Goal: Task Accomplishment & Management: Manage account settings

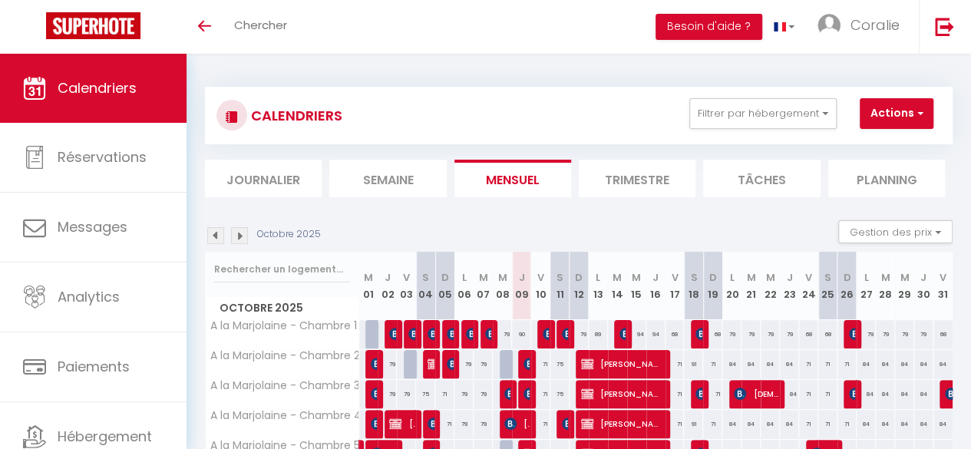
scroll to position [153, 0]
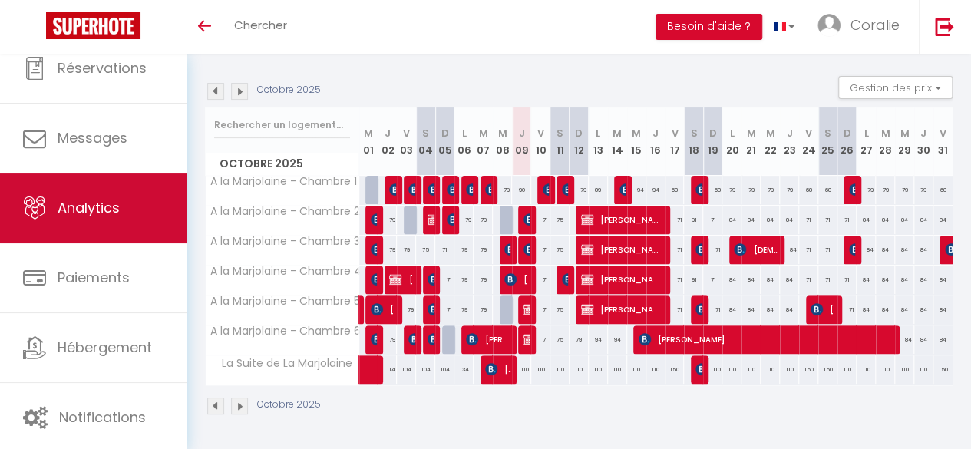
click at [117, 193] on link "Analytics" at bounding box center [93, 207] width 187 height 69
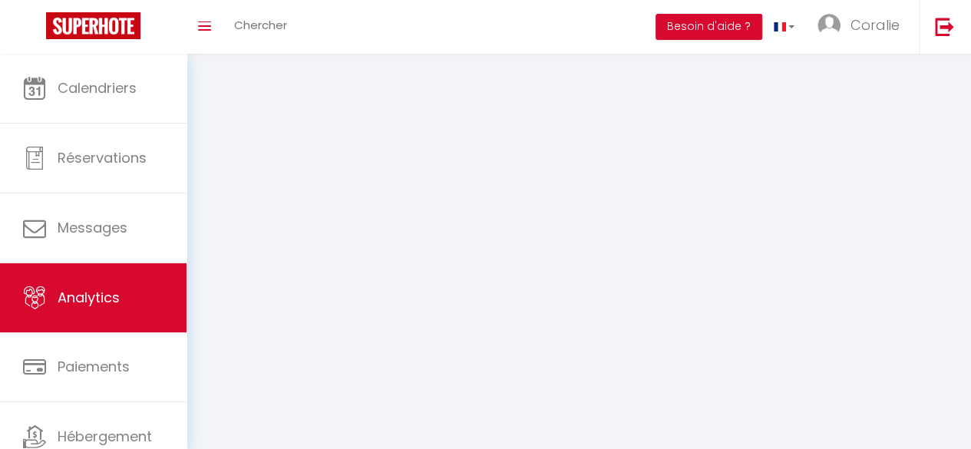
select select "2025"
select select "10"
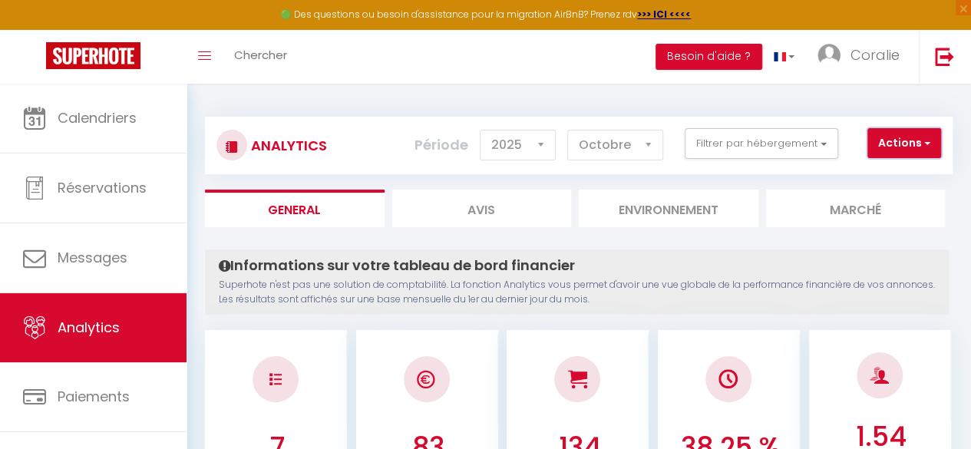
click at [884, 142] on button "Actions" at bounding box center [904, 143] width 74 height 31
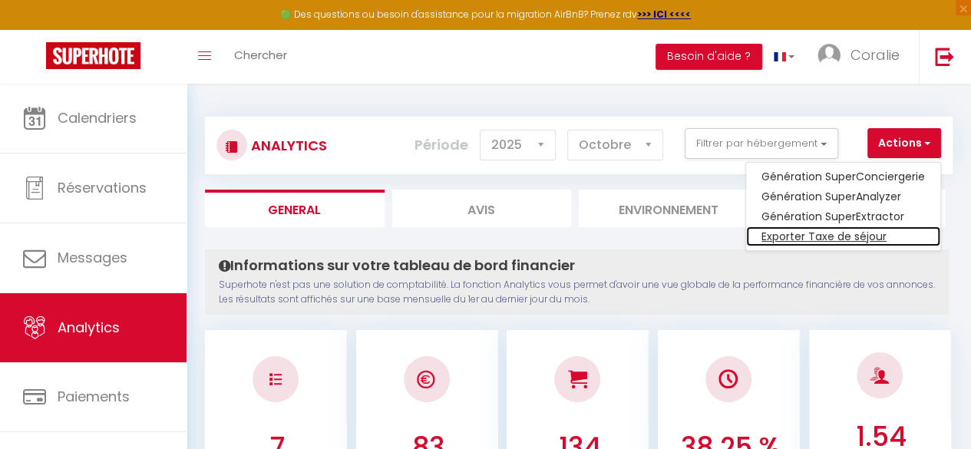
click at [825, 231] on link "Exporter Taxe de séjour" at bounding box center [843, 236] width 194 height 20
select select "10"
select select "2025"
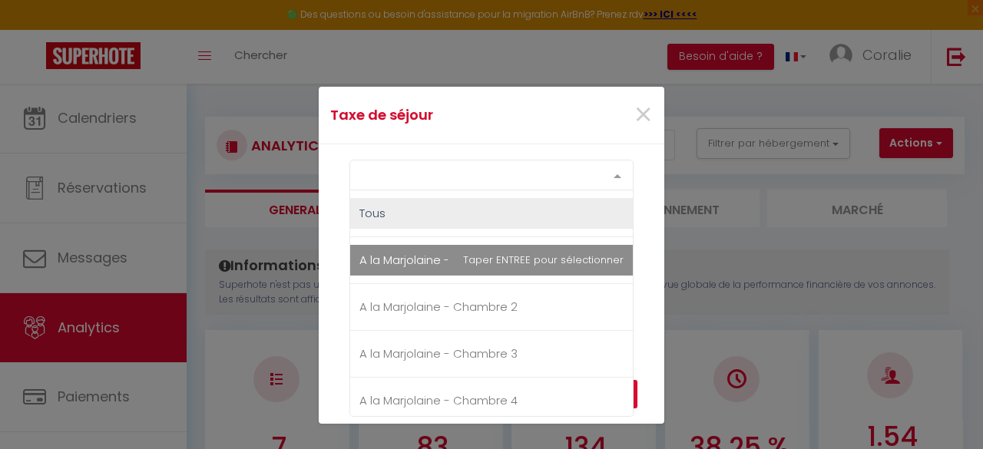
click at [479, 180] on div "Select option" at bounding box center [491, 175] width 284 height 31
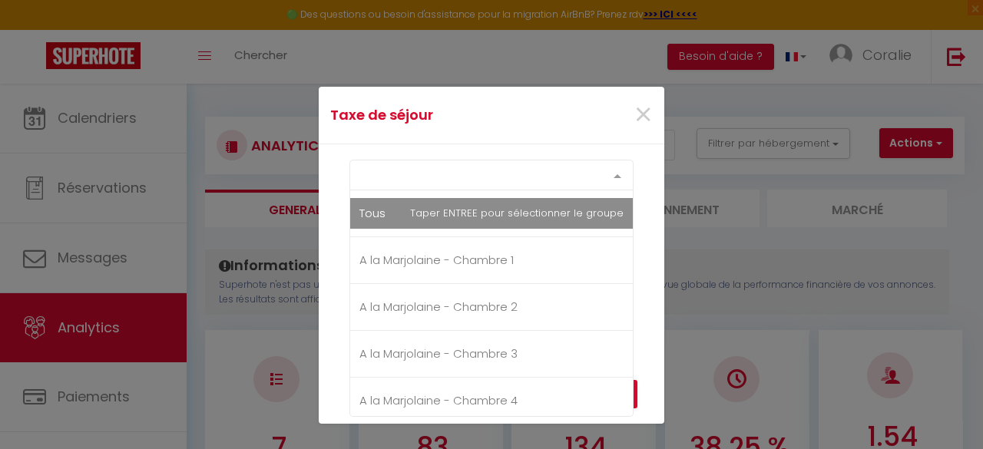
click at [455, 190] on div "Select option Tous A la Marjolaine - Chambre 1 A la Marjolaine - Chambre 2 A la…" at bounding box center [491, 175] width 284 height 31
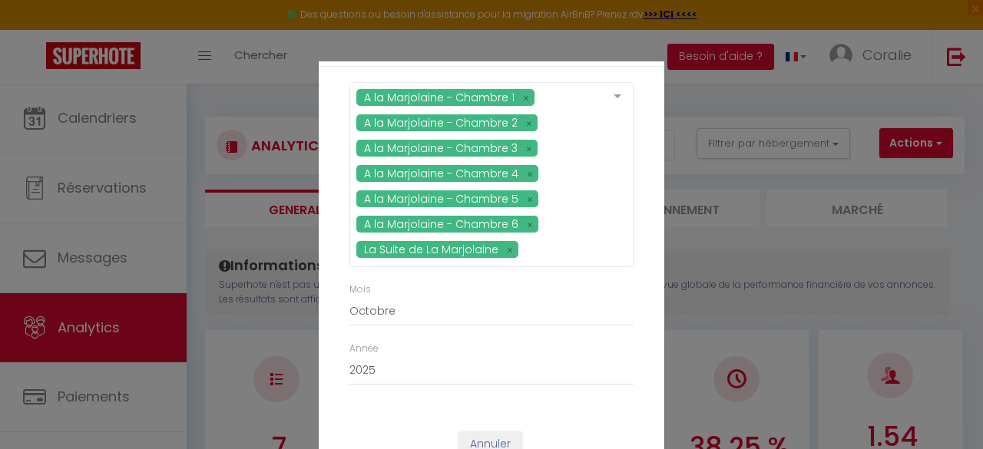
click at [640, 296] on div "A la Marjolaine - Chambre 1 A la Marjolaine - Chambre 2 A la Marjolaine - Chamb…" at bounding box center [491, 241] width 345 height 349
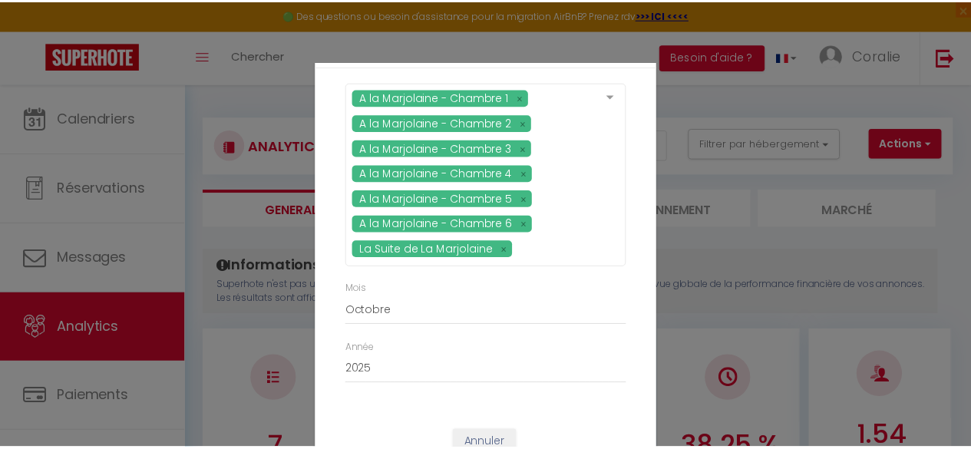
scroll to position [51, 0]
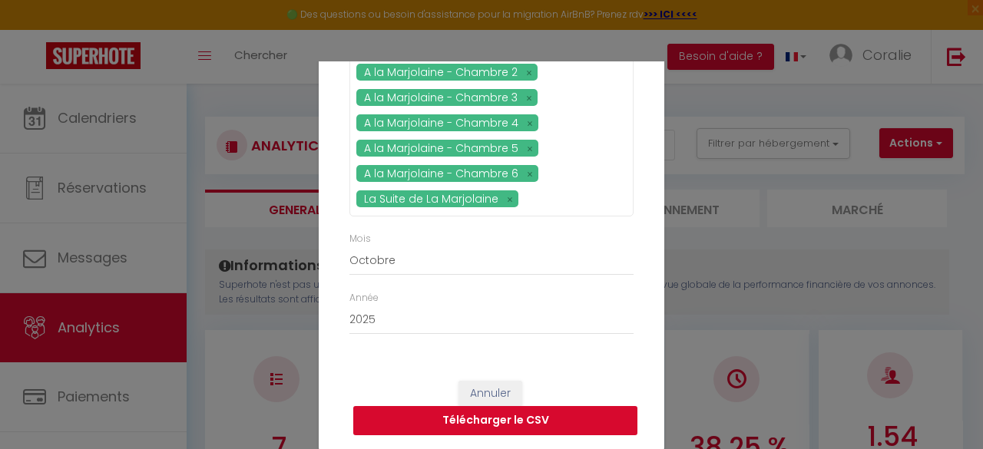
click at [550, 417] on button "Télécharger le CSV" at bounding box center [495, 420] width 284 height 29
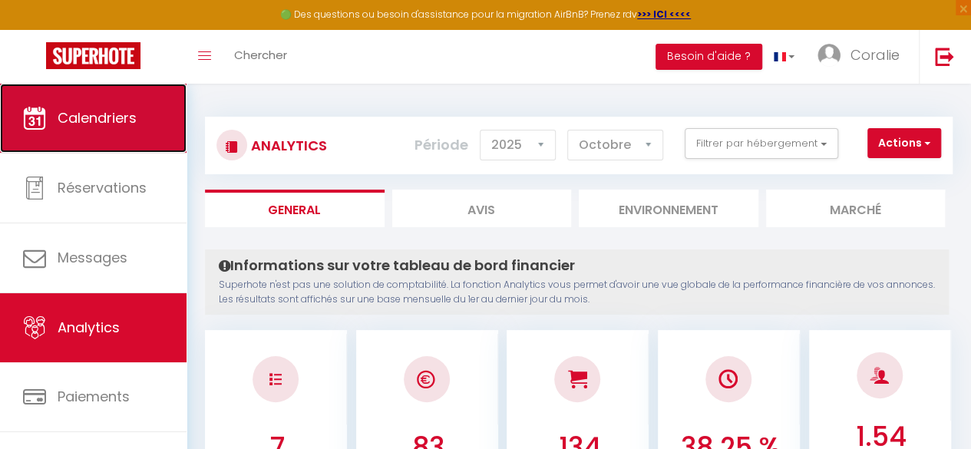
click at [114, 128] on link "Calendriers" at bounding box center [93, 118] width 187 height 69
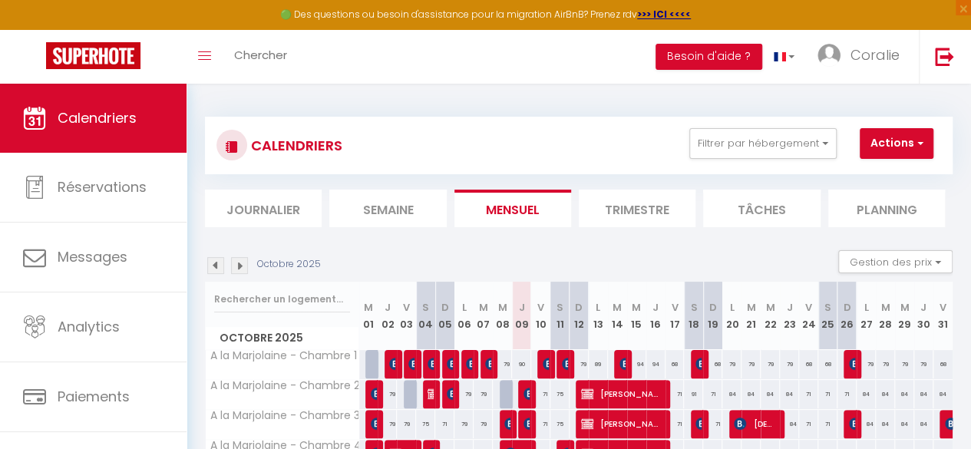
scroll to position [183, 0]
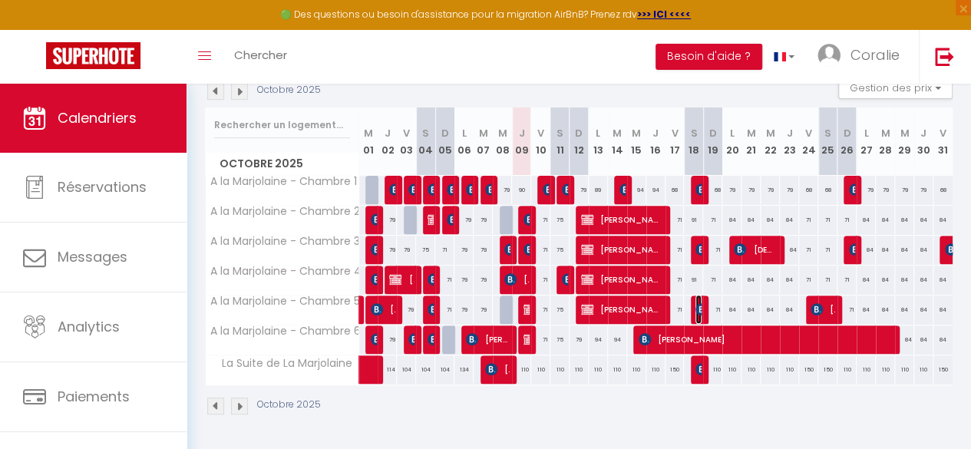
click at [695, 303] on img at bounding box center [701, 309] width 12 height 12
select select "OK"
select select "KO"
select select "0"
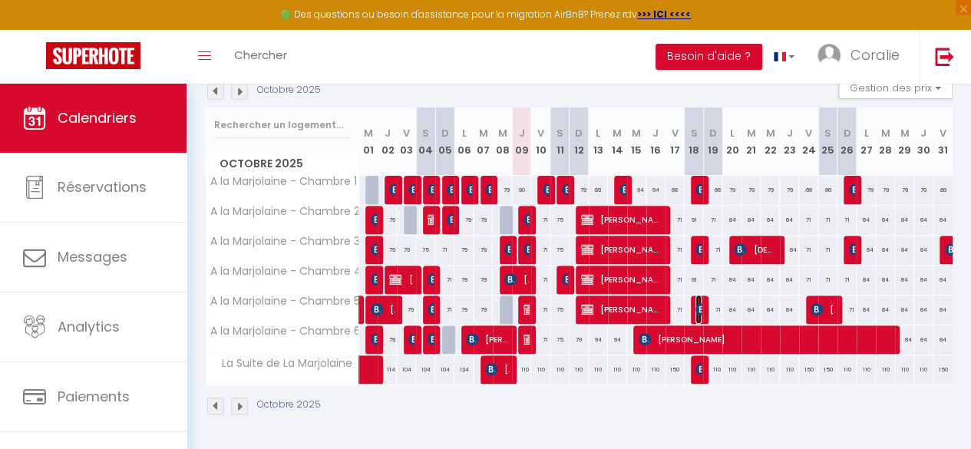
select select "1"
select select
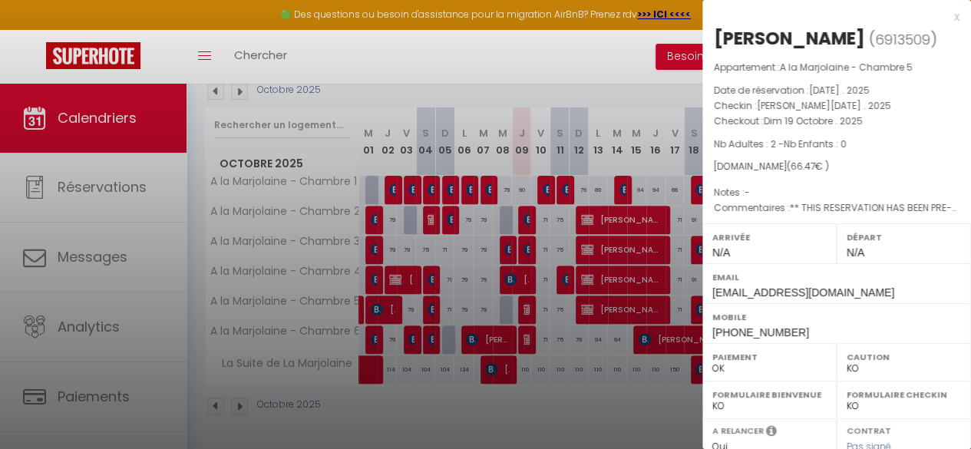
click at [574, 73] on div at bounding box center [485, 224] width 971 height 449
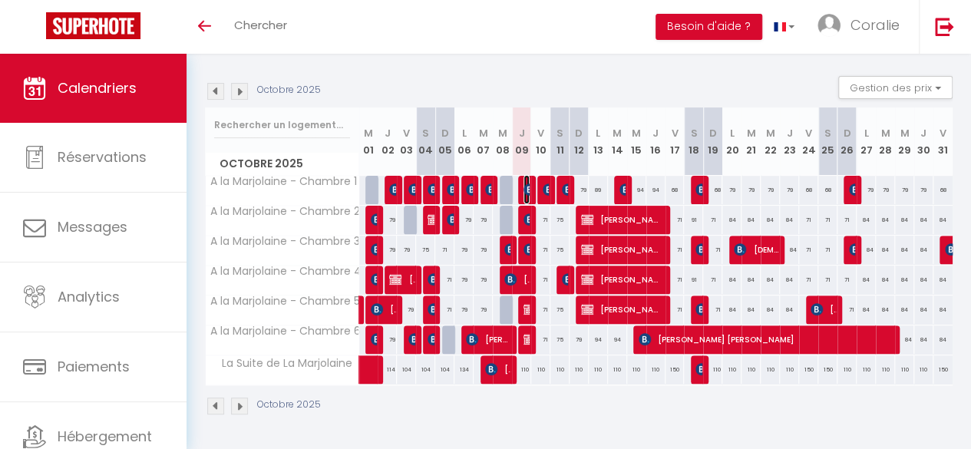
click at [524, 183] on img at bounding box center [530, 189] width 12 height 12
select select "OK"
select select "KO"
select select "0"
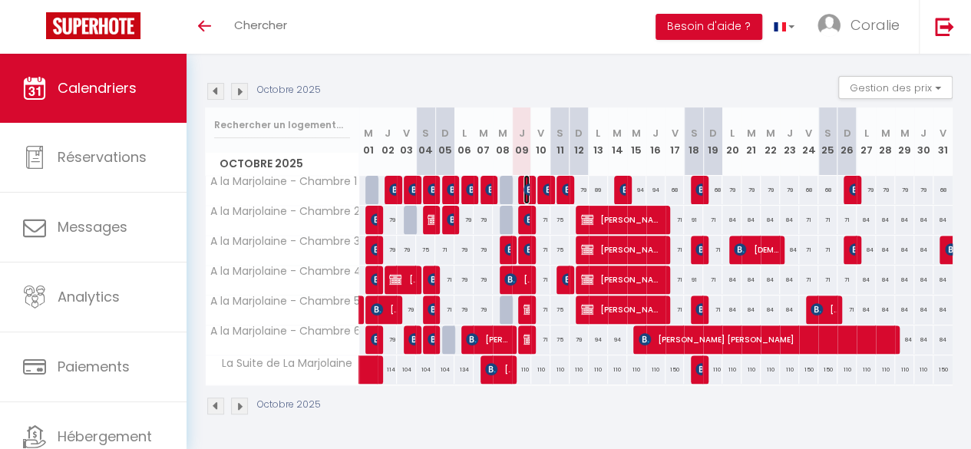
select select "1"
select select
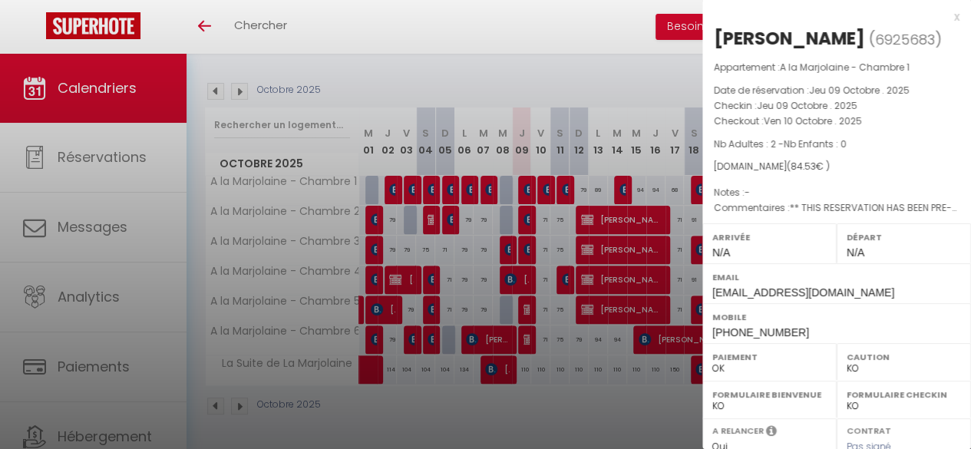
click at [944, 18] on div "x" at bounding box center [830, 17] width 257 height 18
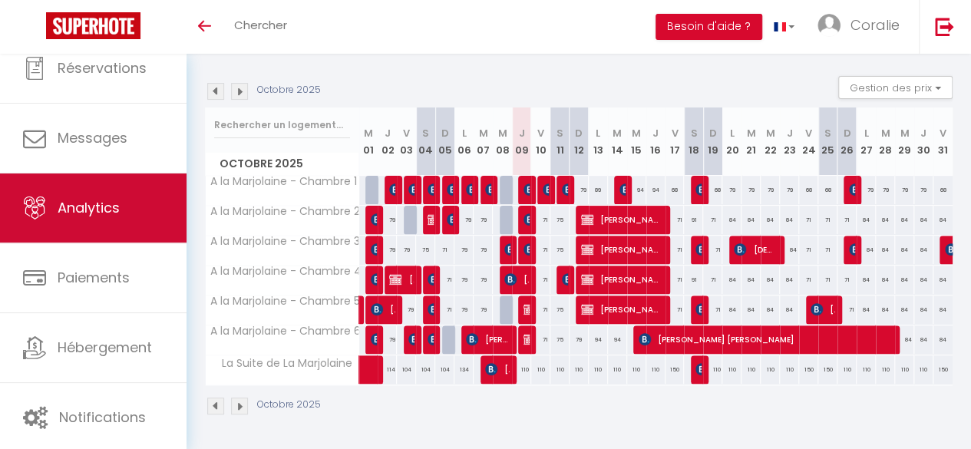
click at [91, 231] on link "Analytics" at bounding box center [93, 207] width 187 height 69
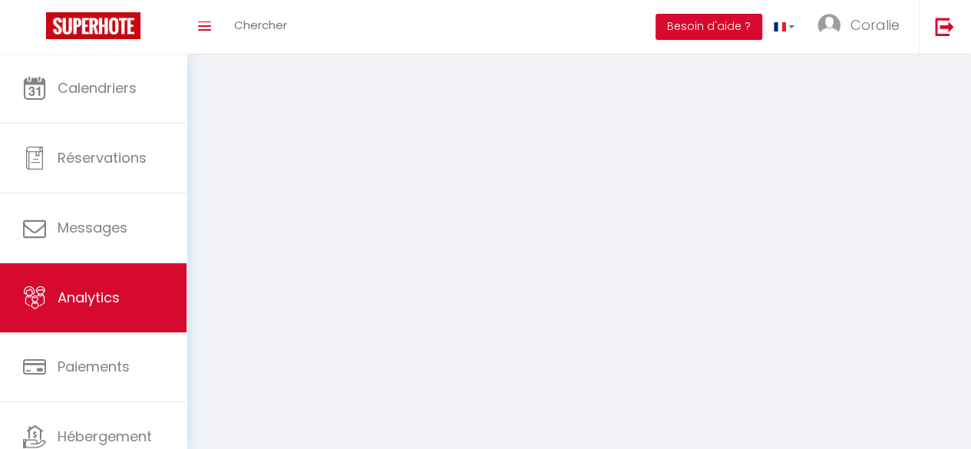
select select "2025"
select select "10"
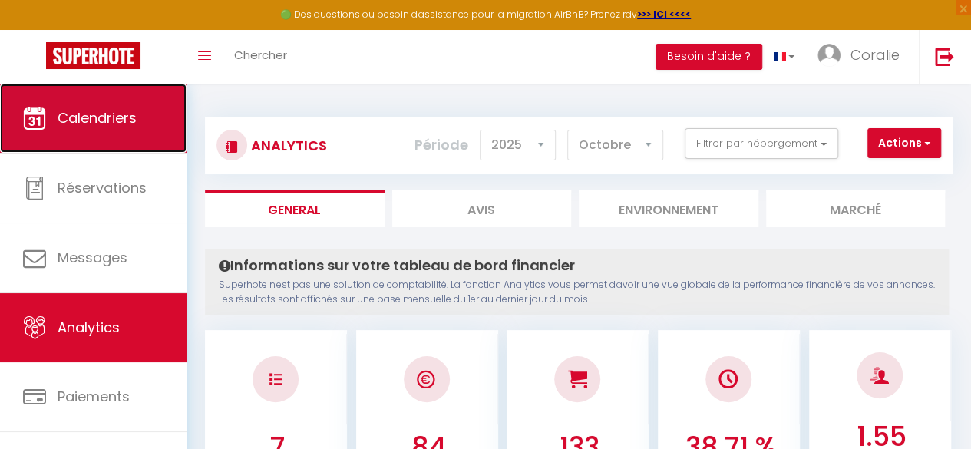
click at [80, 130] on link "Calendriers" at bounding box center [93, 118] width 187 height 69
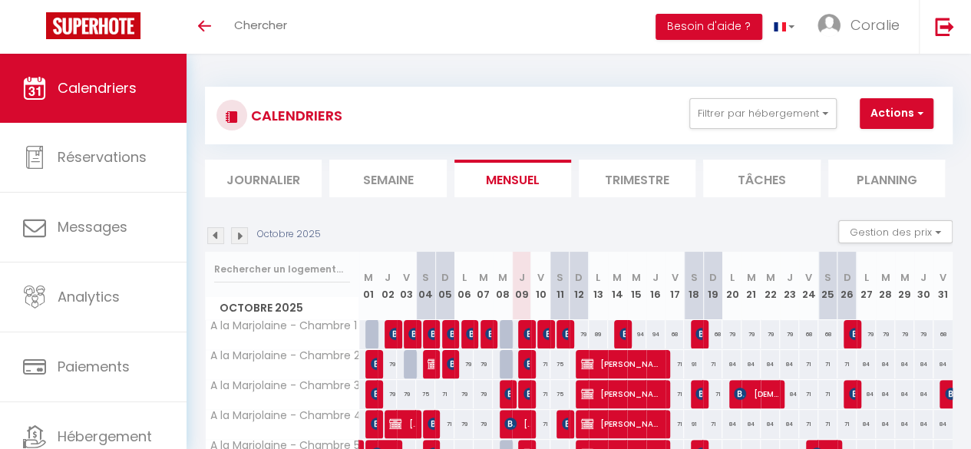
scroll to position [153, 0]
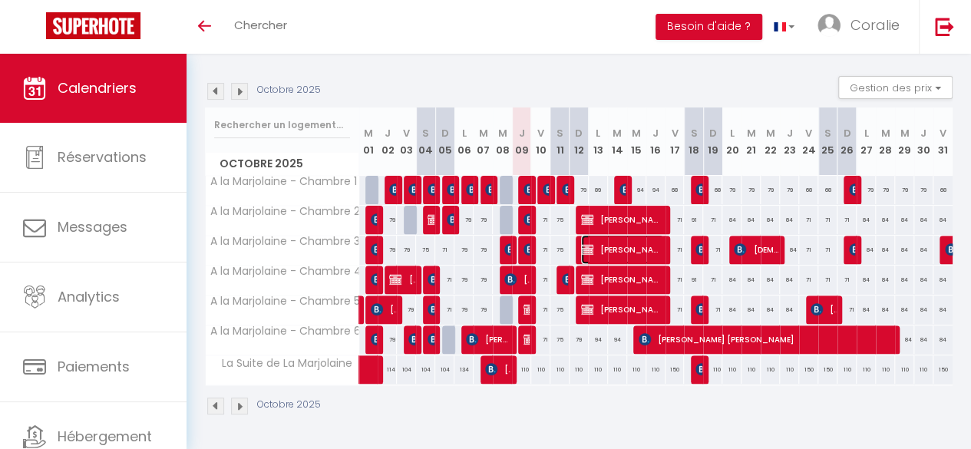
click at [647, 236] on span "[PERSON_NAME]" at bounding box center [622, 249] width 83 height 29
select select "OK"
select select "KO"
select select "0"
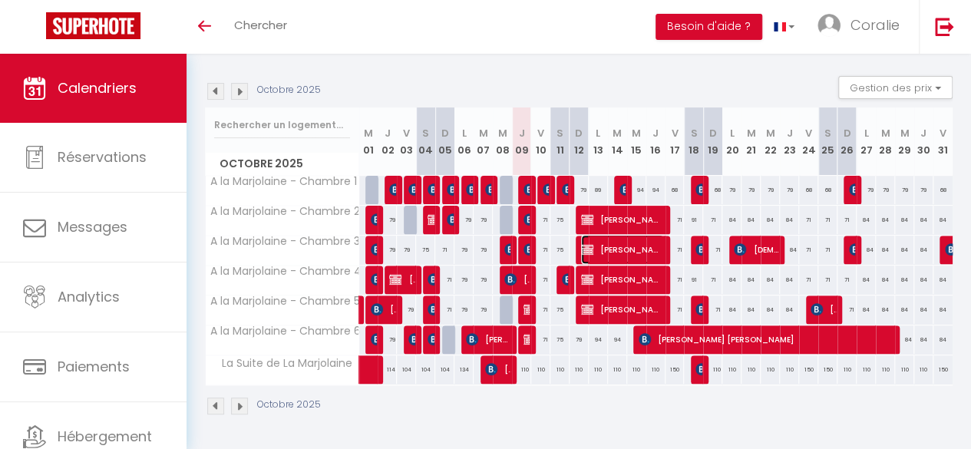
select select "1"
select select
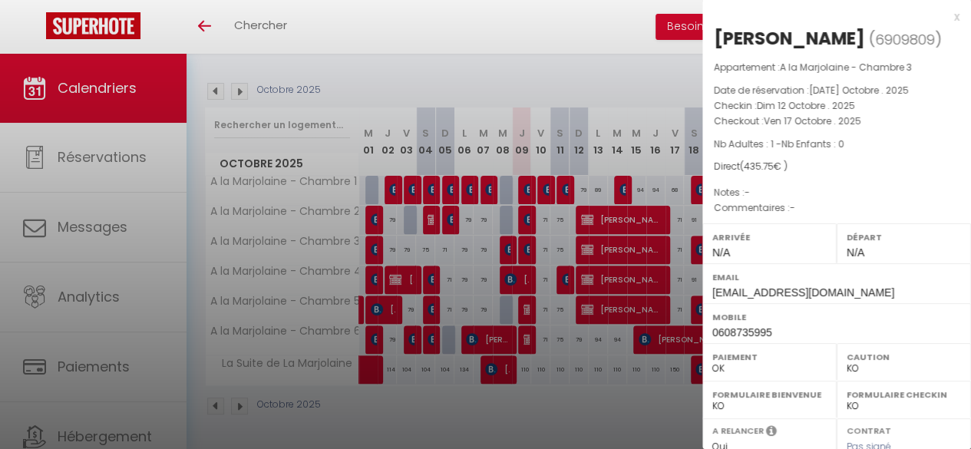
click at [661, 365] on div at bounding box center [485, 224] width 971 height 449
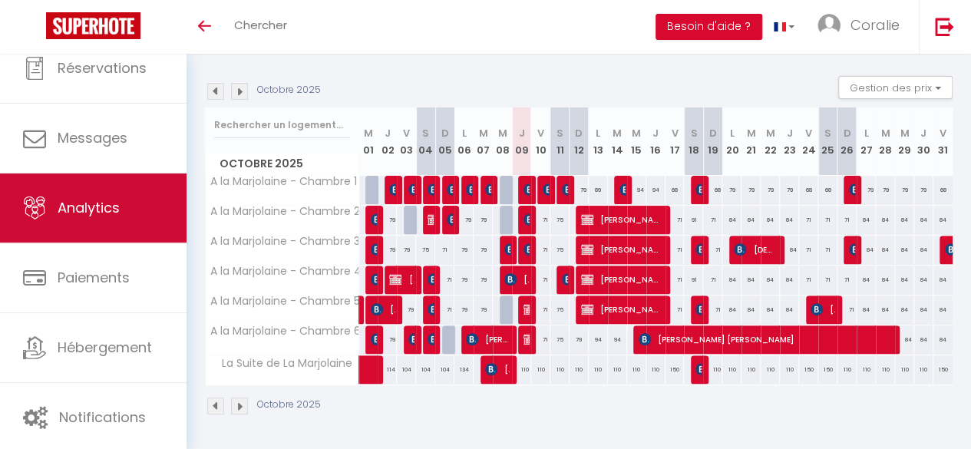
click at [36, 220] on link "Analytics" at bounding box center [93, 207] width 187 height 69
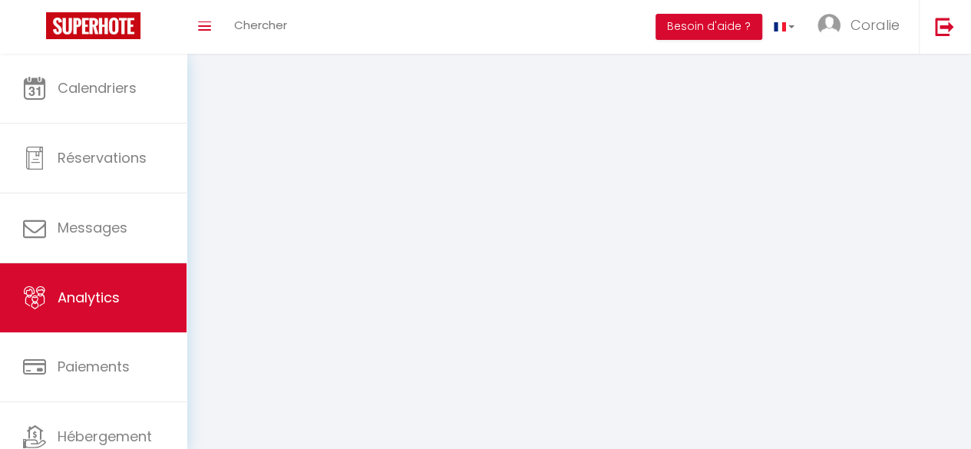
select select "2025"
select select "10"
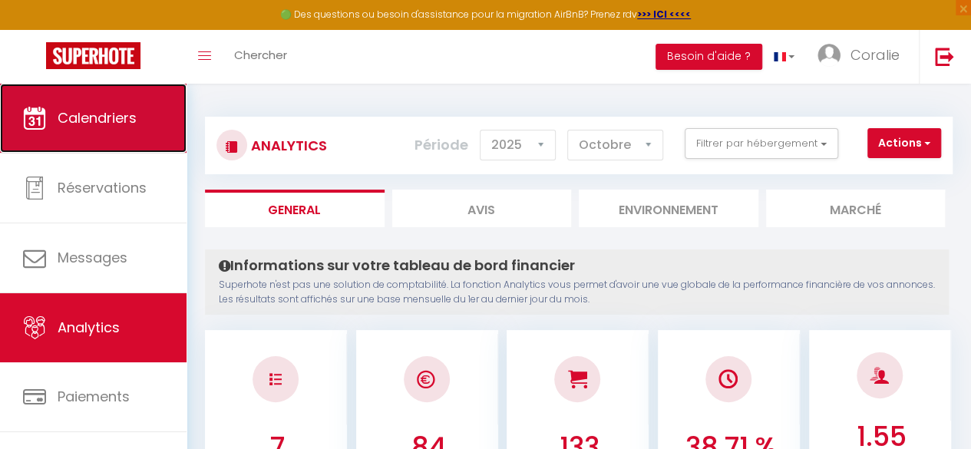
click at [103, 133] on link "Calendriers" at bounding box center [93, 118] width 187 height 69
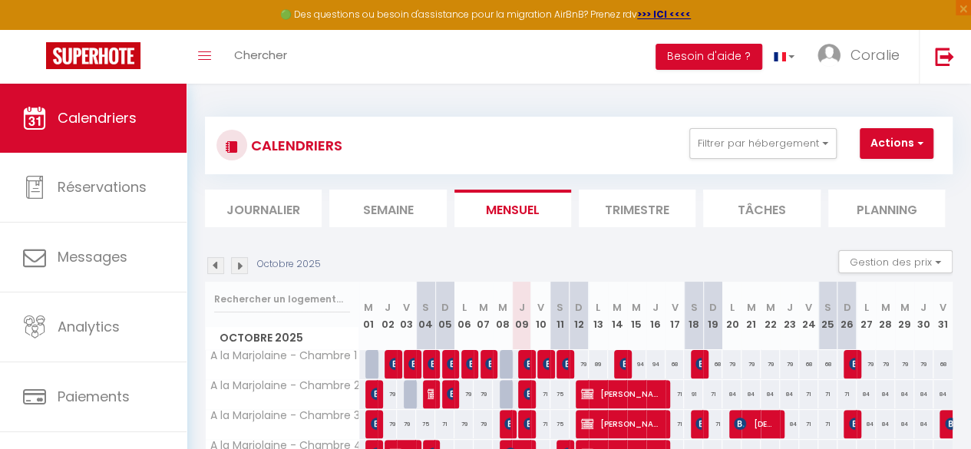
scroll to position [183, 0]
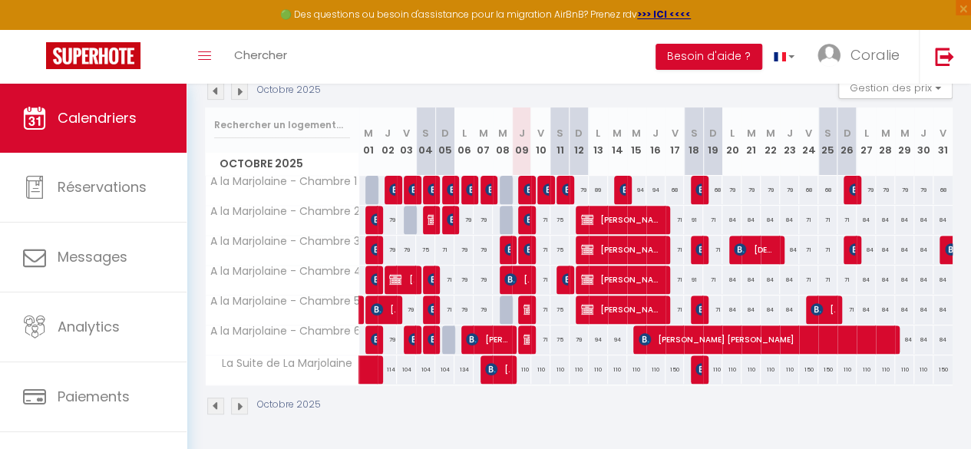
click at [524, 358] on div "110" at bounding box center [521, 369] width 19 height 28
type input "110"
type input "Jeu 09 Octobre 2025"
type input "Ven 10 Octobre 2025"
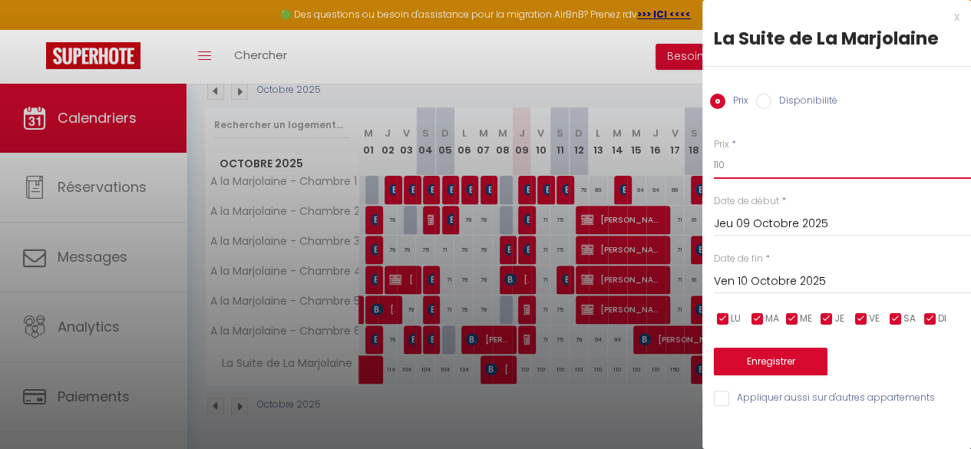
click at [726, 169] on input "110" at bounding box center [842, 165] width 257 height 28
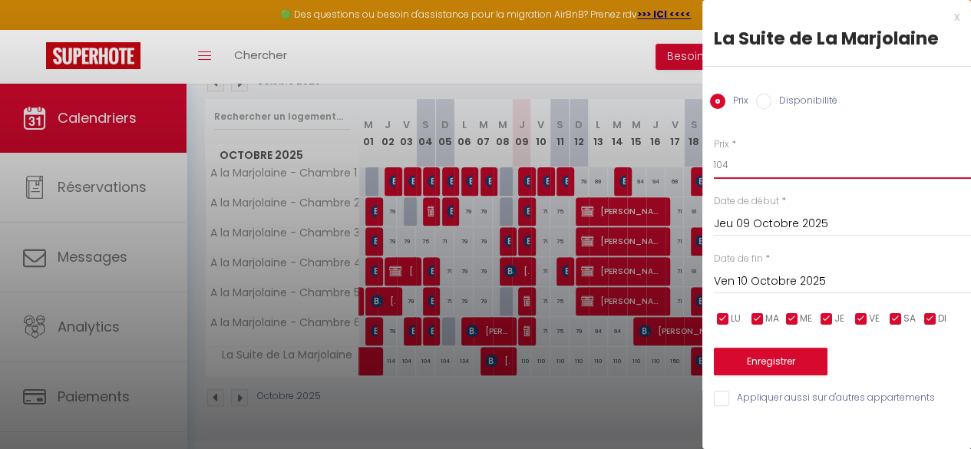
type input "104"
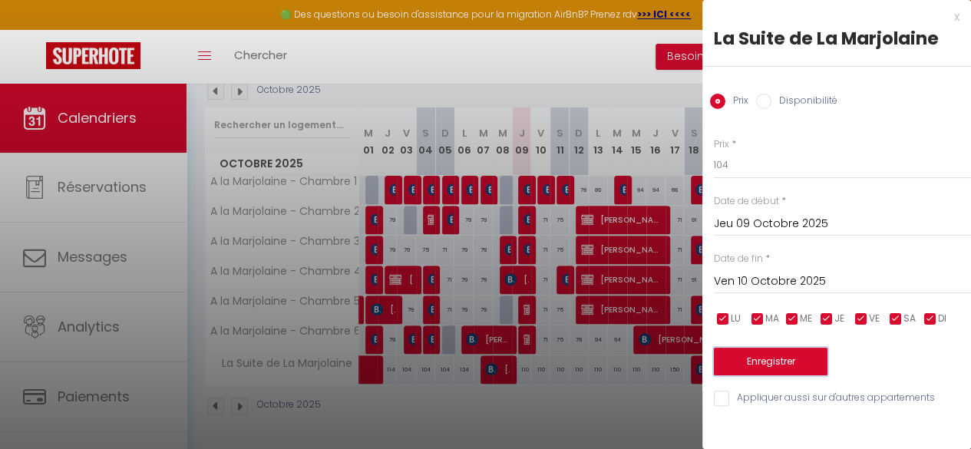
click at [783, 354] on button "Enregistrer" at bounding box center [771, 362] width 114 height 28
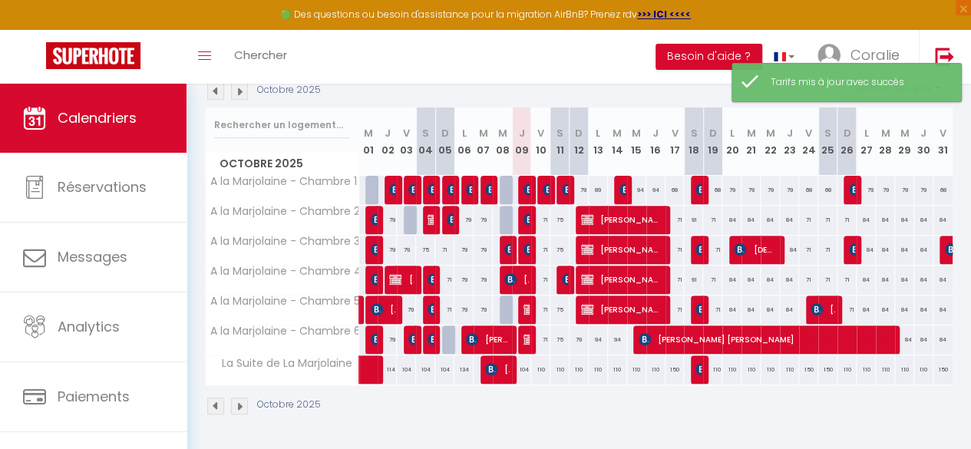
scroll to position [0, 0]
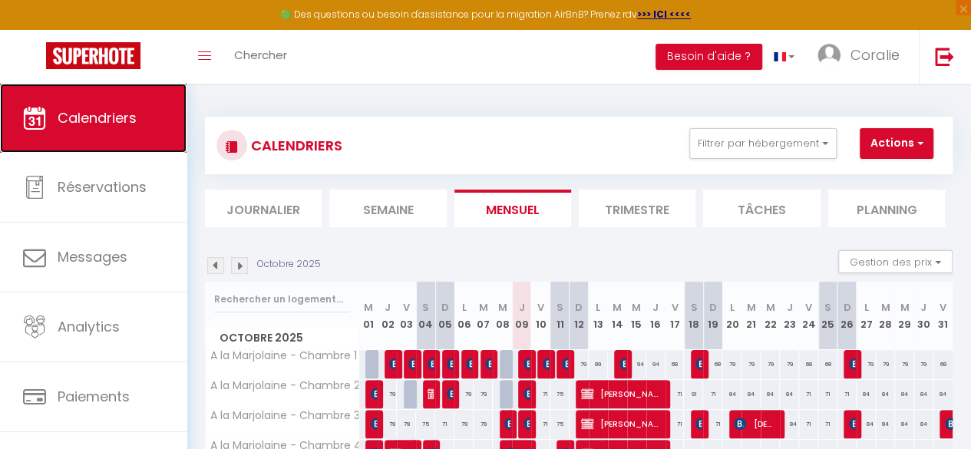
click at [101, 119] on span "Calendriers" at bounding box center [97, 117] width 79 height 19
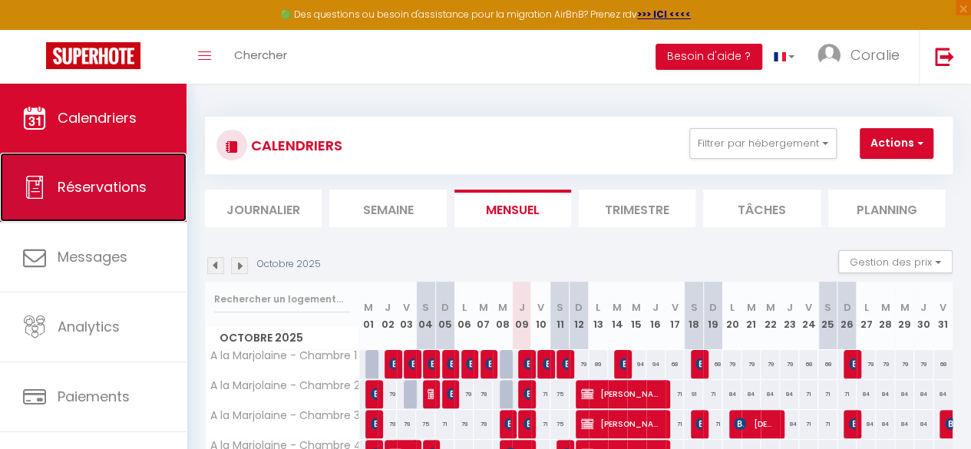
click at [99, 164] on link "Réservations" at bounding box center [93, 187] width 187 height 69
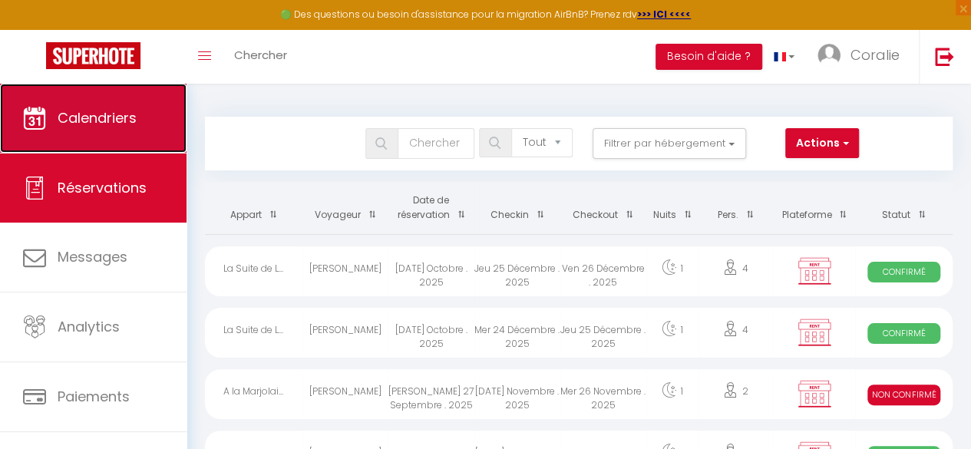
click at [101, 114] on span "Calendriers" at bounding box center [97, 117] width 79 height 19
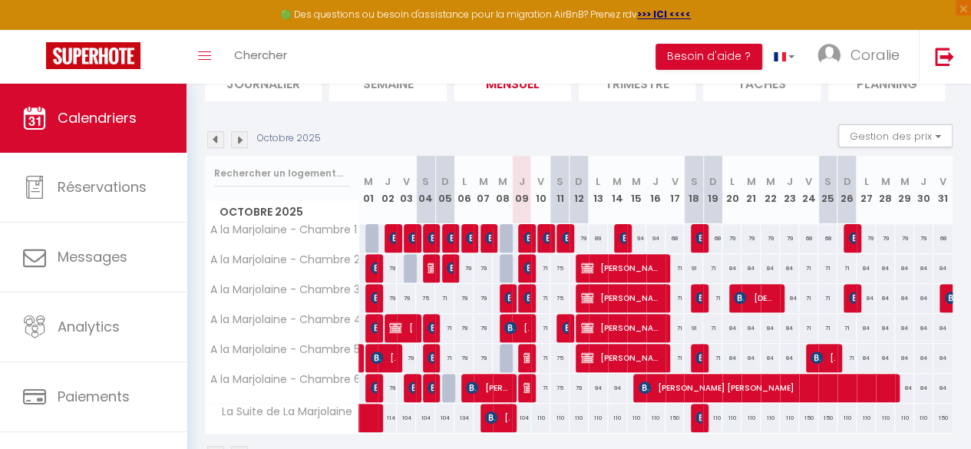
scroll to position [125, 0]
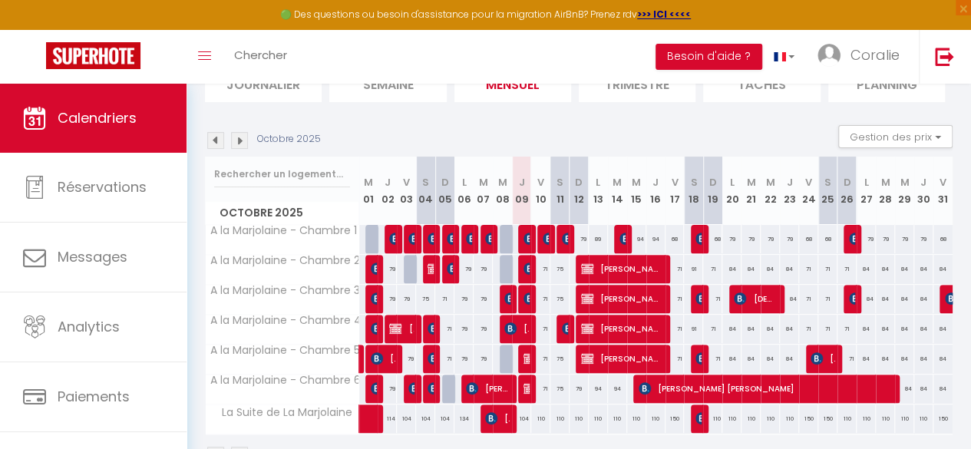
click at [818, 234] on div "68" at bounding box center [827, 239] width 19 height 28
type input "68"
type input "Sam 25 Octobre 2025"
type input "Dim 26 Octobre 2025"
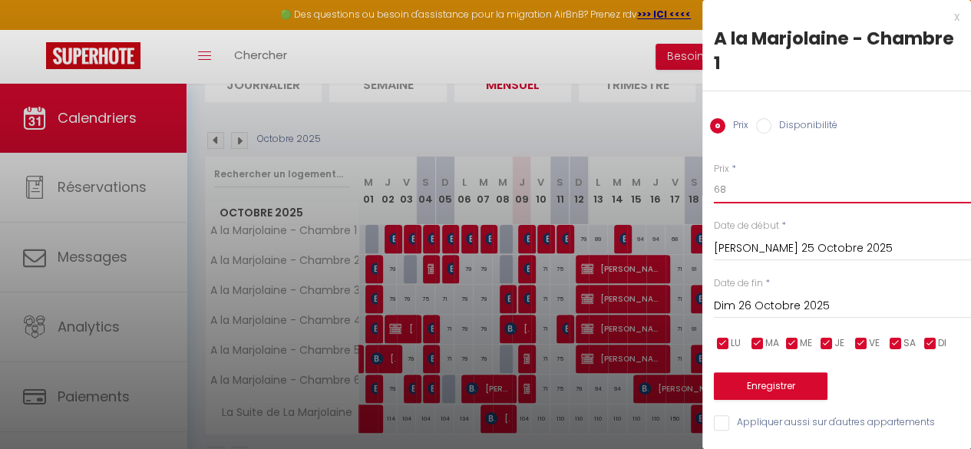
click at [731, 193] on input "68" at bounding box center [842, 190] width 257 height 28
type input "79"
click at [763, 388] on button "Enregistrer" at bounding box center [771, 386] width 114 height 28
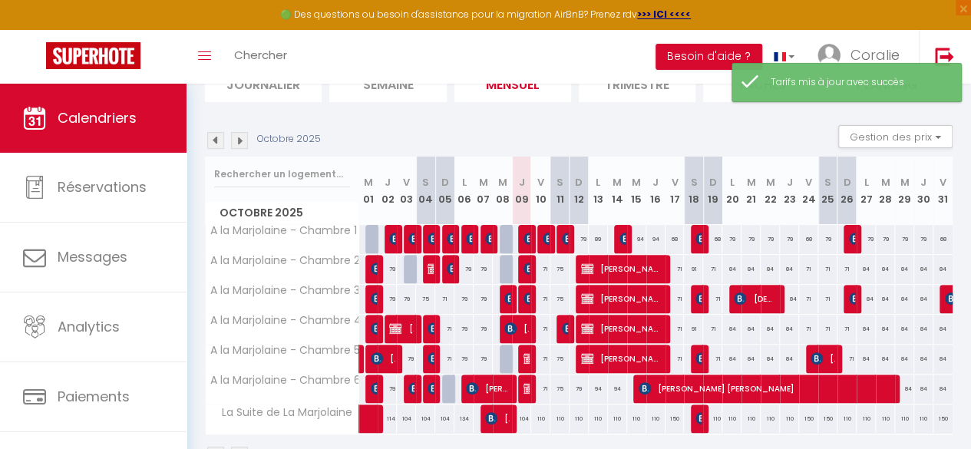
click at [818, 263] on div "71" at bounding box center [827, 269] width 19 height 28
type input "71"
type input "Sam 25 Octobre 2025"
type input "Dim 26 Octobre 2025"
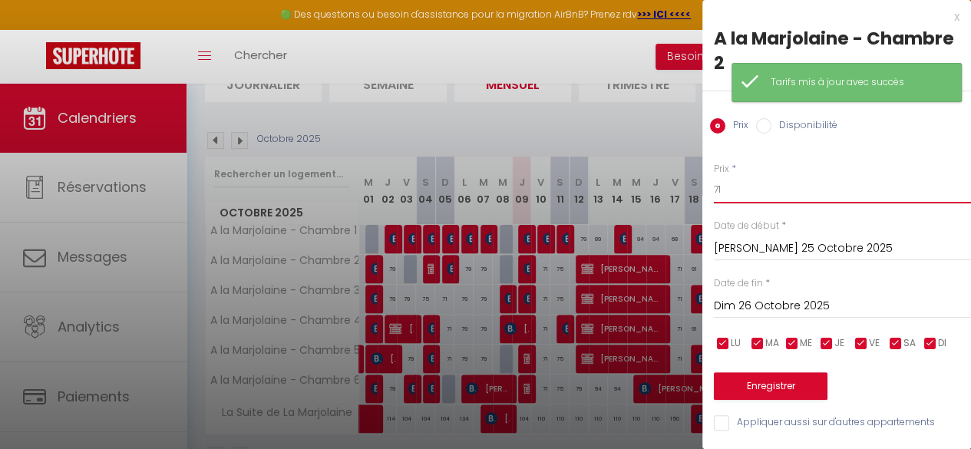
click at [754, 182] on input "71" at bounding box center [842, 190] width 257 height 28
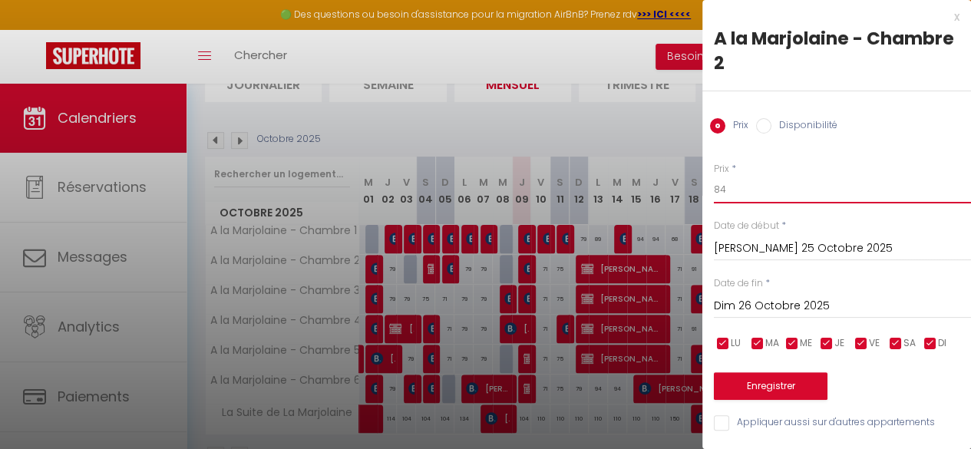
type input "84"
click at [778, 421] on input "Appliquer aussi sur d'autres appartements" at bounding box center [842, 422] width 257 height 15
checkbox input "true"
click at [795, 383] on button "Enregistrer" at bounding box center [771, 386] width 114 height 28
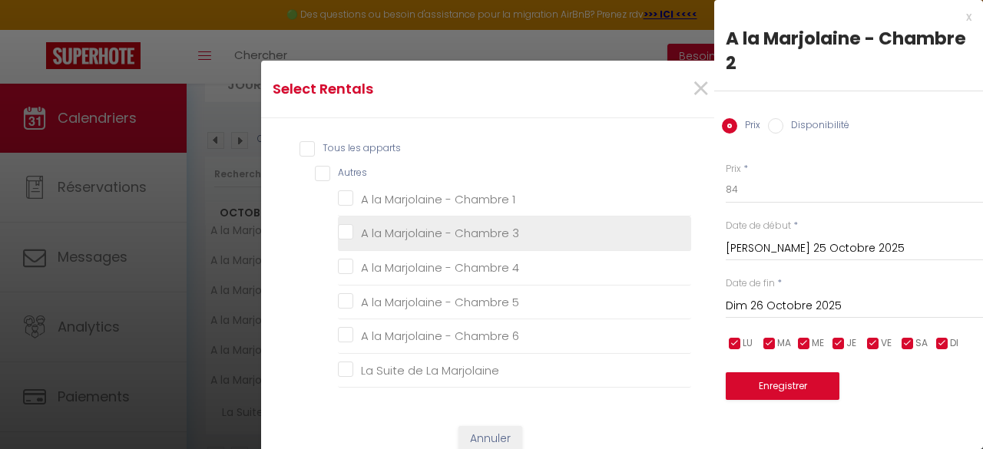
click at [344, 237] on 3 "A la Marjolaine - Chambre 3" at bounding box center [514, 233] width 353 height 15
checkbox 3 "true"
checkbox 1 "false"
checkbox 4 "false"
checkbox 5 "false"
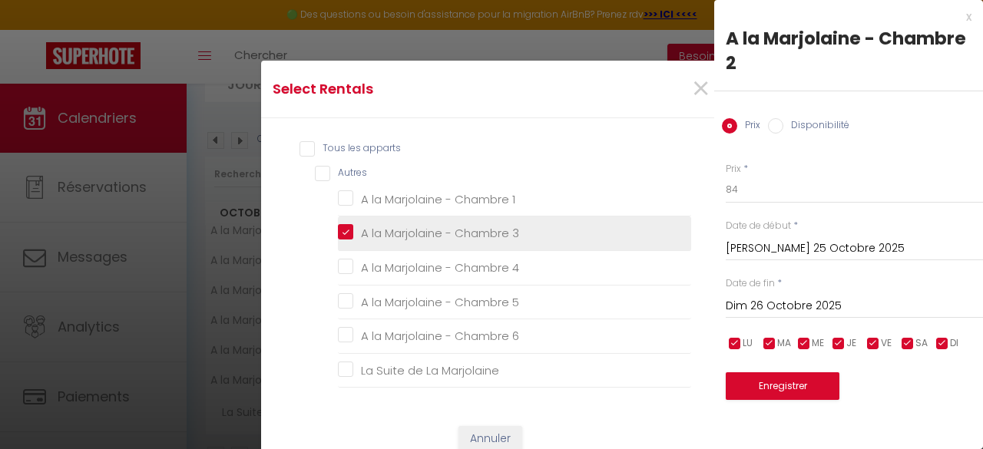
checkbox 6 "false"
checkbox Marjolaine "false"
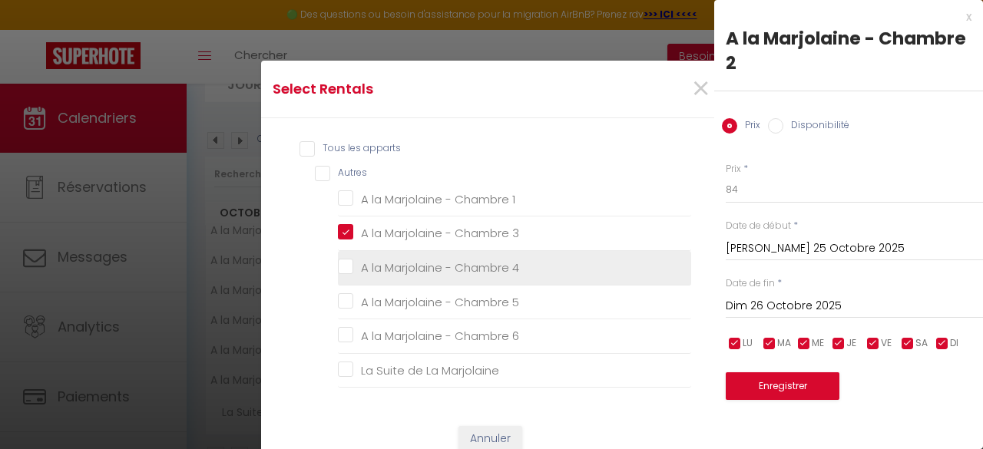
click at [340, 268] on 4 "A la Marjolaine - Chambre 4" at bounding box center [514, 267] width 353 height 15
checkbox 4 "true"
checkbox 1 "false"
checkbox 5 "false"
checkbox 6 "false"
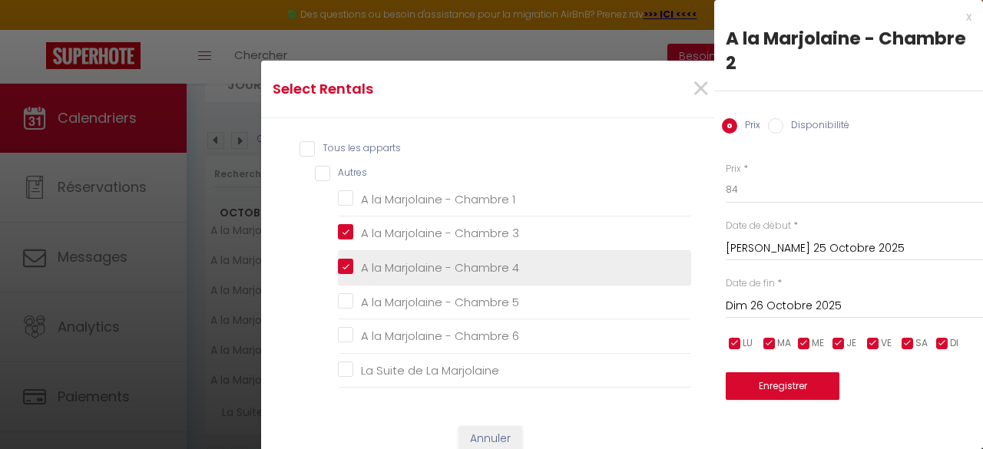
checkbox Marjolaine "false"
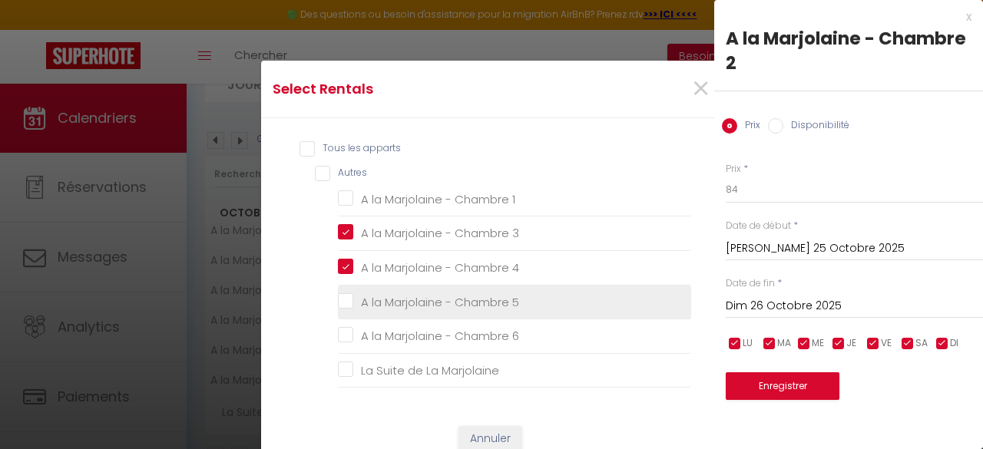
click at [338, 309] on 5 "A la Marjolaine - Chambre 5" at bounding box center [514, 301] width 353 height 15
checkbox 5 "true"
checkbox 1 "false"
checkbox 6 "false"
checkbox Marjolaine "false"
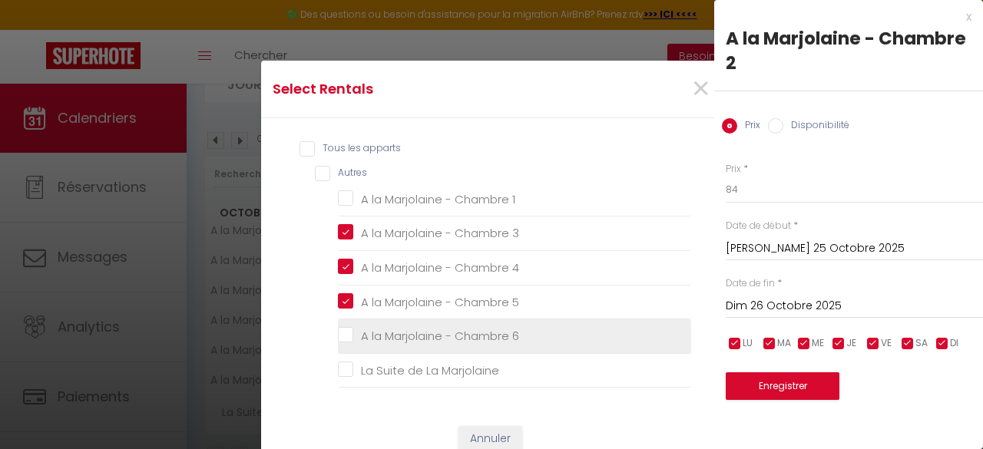
click at [338, 332] on 6 "A la Marjolaine - Chambre 6" at bounding box center [514, 336] width 353 height 15
checkbox 6 "true"
checkbox 1 "false"
checkbox Marjolaine "false"
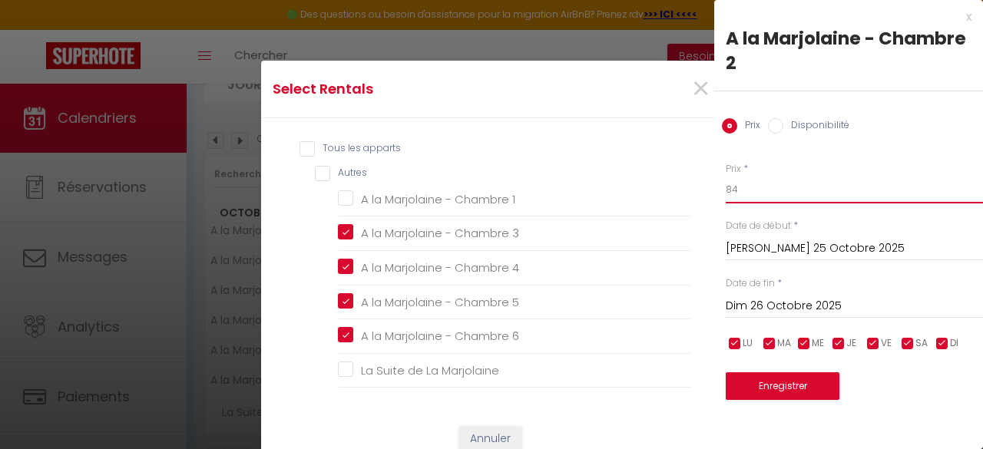
click at [766, 188] on input "84" at bounding box center [853, 190] width 257 height 28
type input "89"
click at [775, 388] on button "Enregistrer" at bounding box center [782, 386] width 114 height 28
click at [782, 388] on button "Enregistrer" at bounding box center [782, 386] width 114 height 28
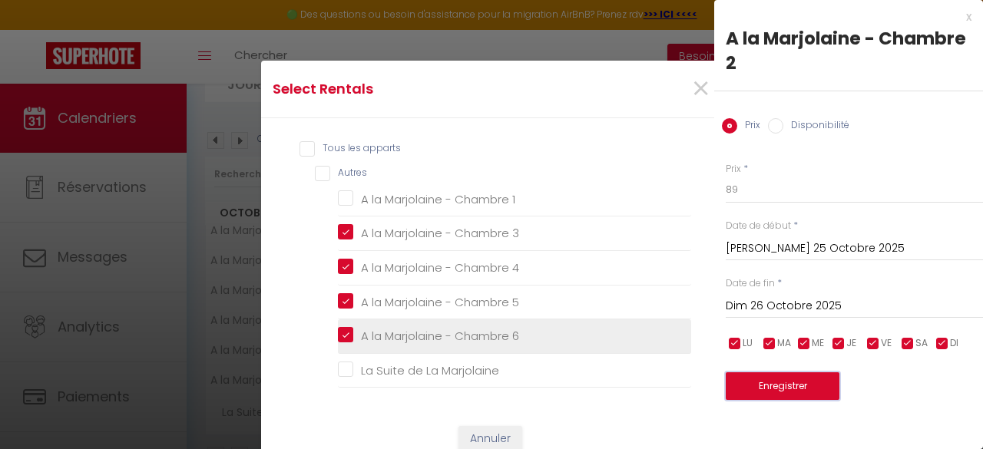
scroll to position [172, 0]
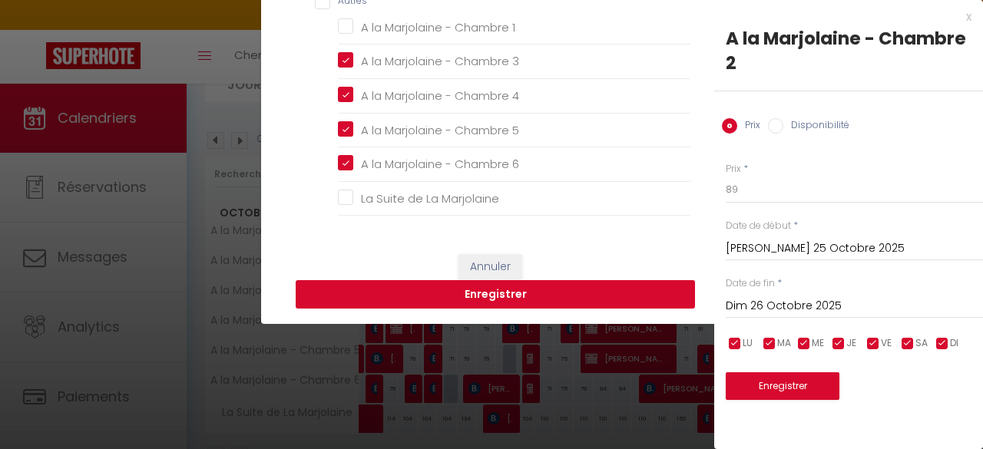
click at [505, 292] on button "Enregistrer" at bounding box center [495, 294] width 399 height 29
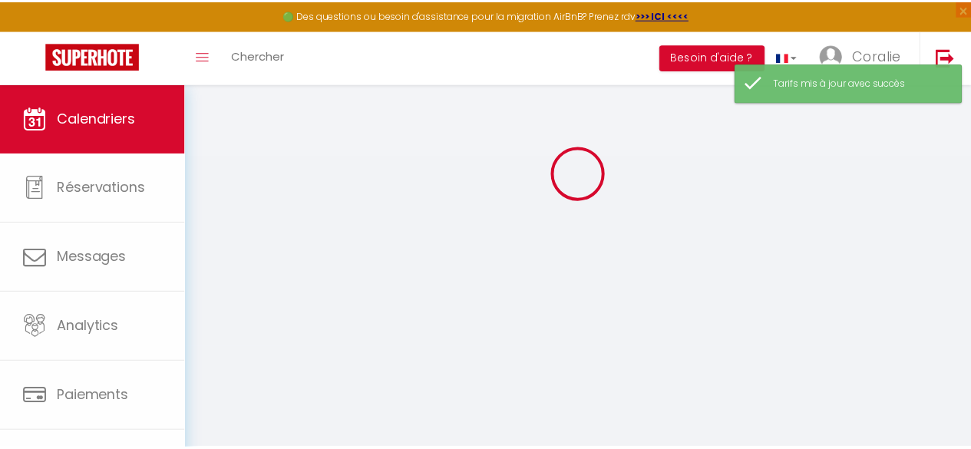
scroll to position [125, 0]
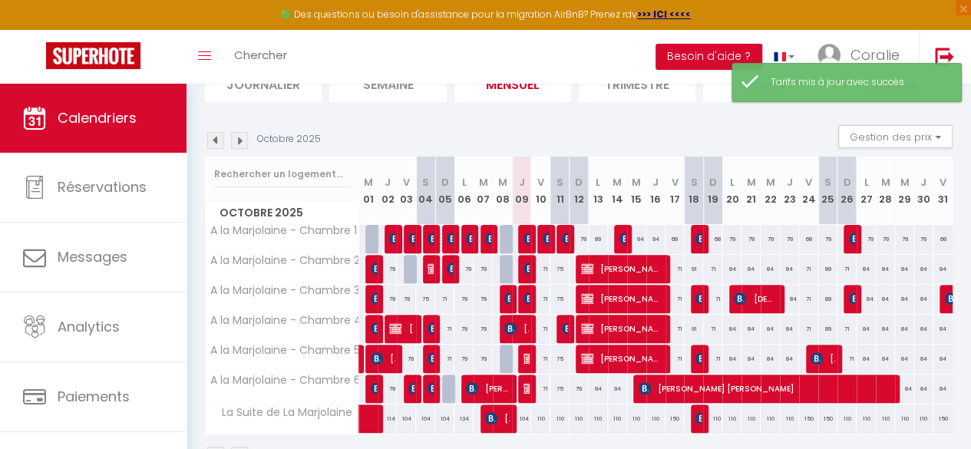
click at [818, 242] on div "79" at bounding box center [827, 239] width 19 height 28
type input "79"
type input "Sam 25 Octobre 2025"
type input "Dim 26 Octobre 2025"
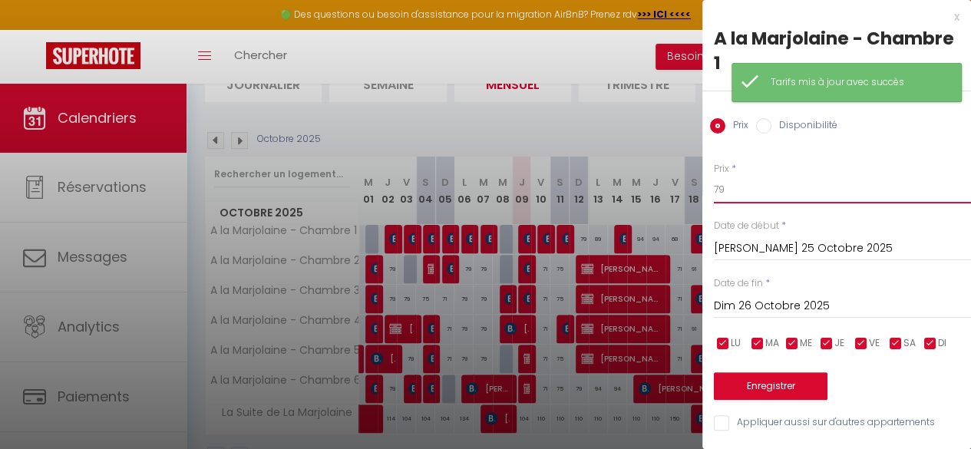
click at [748, 197] on input "79" at bounding box center [842, 190] width 257 height 28
type input "7"
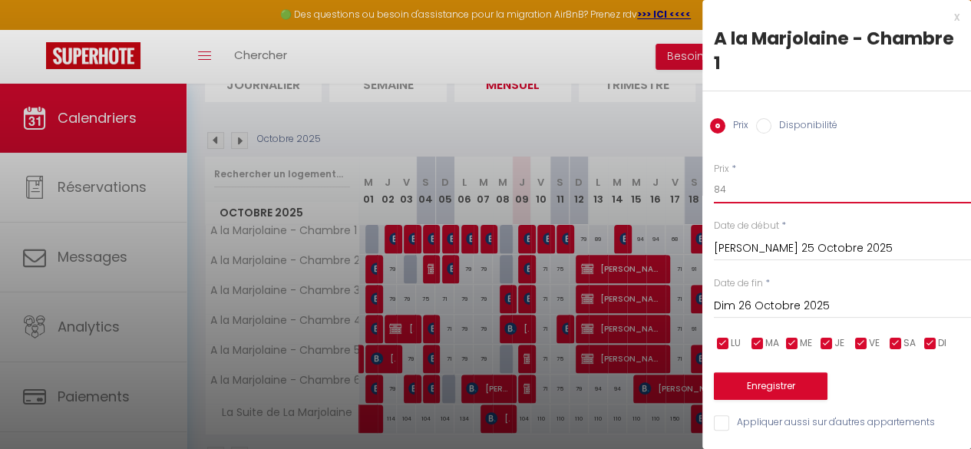
type input "84"
click at [789, 380] on button "Enregistrer" at bounding box center [771, 386] width 114 height 28
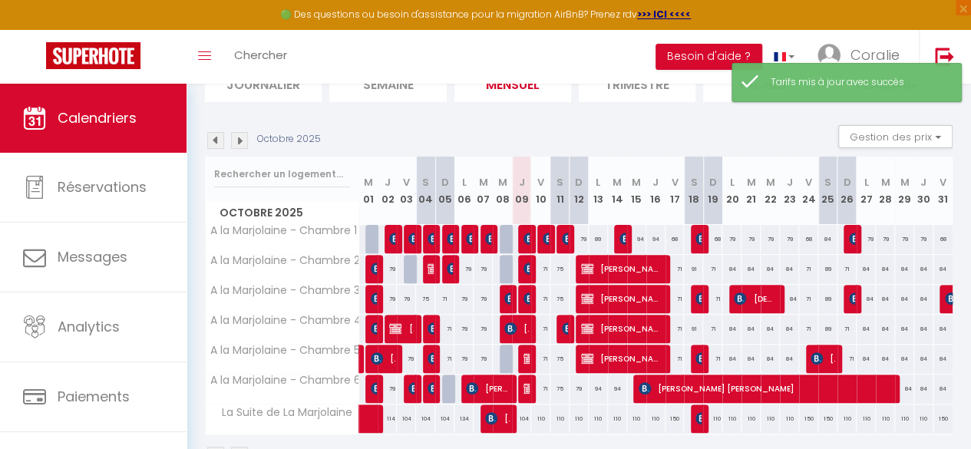
click at [800, 239] on div "68" at bounding box center [808, 239] width 19 height 28
type input "68"
type input "Ven 24 Octobre 2025"
type input "Sam 25 Octobre 2025"
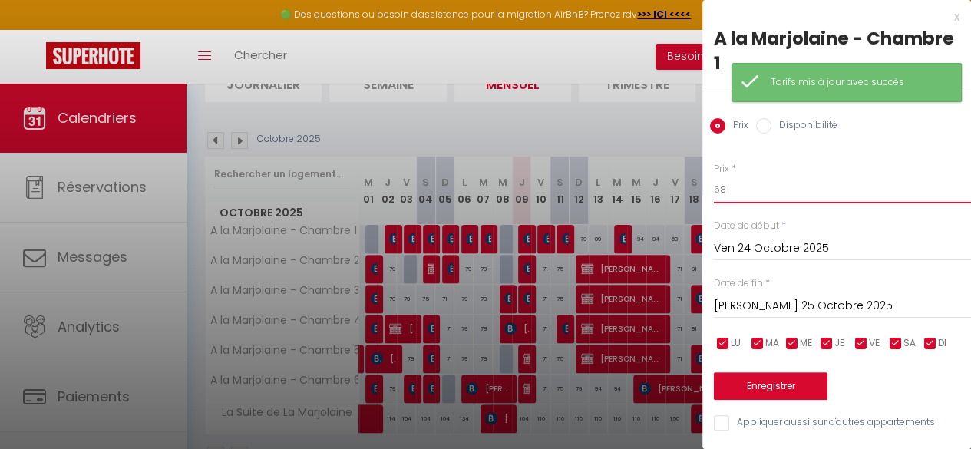
click at [757, 194] on input "68" at bounding box center [842, 190] width 257 height 28
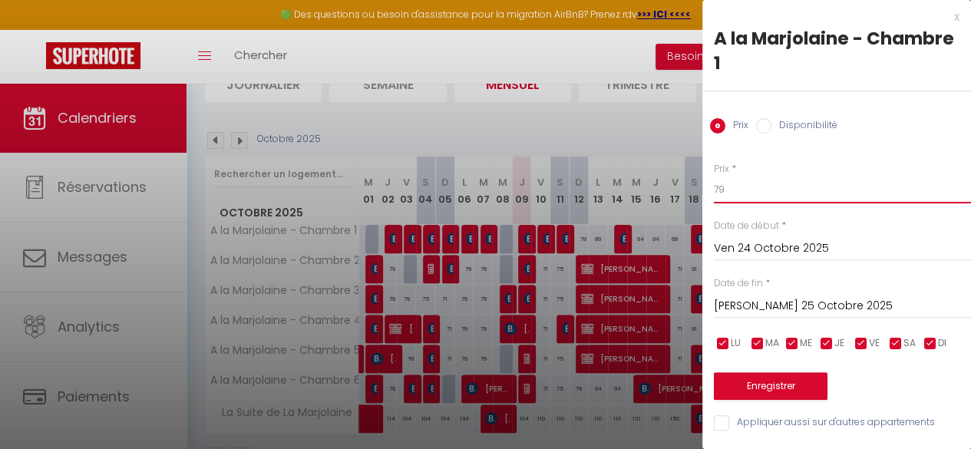
type input "79"
click at [788, 392] on button "Enregistrer" at bounding box center [771, 386] width 114 height 28
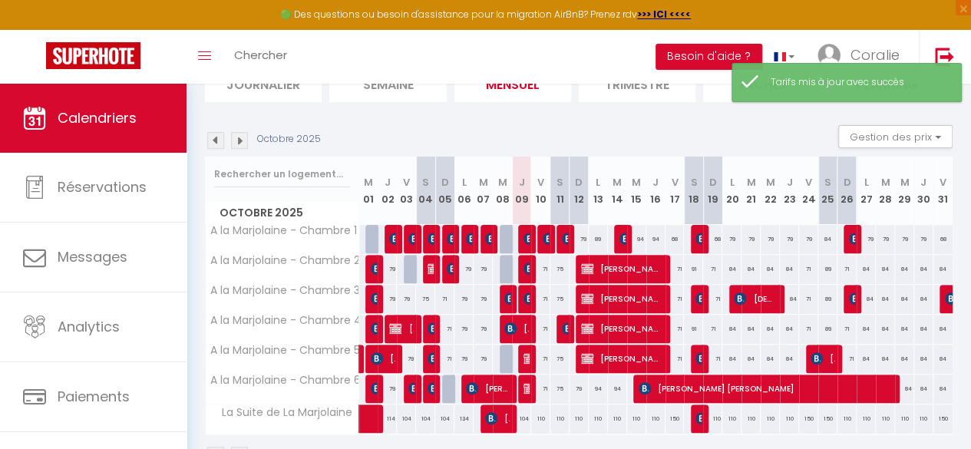
click at [801, 271] on div "71" at bounding box center [808, 269] width 19 height 28
type input "71"
type input "Ven 24 Octobre 2025"
type input "Sam 25 Octobre 2025"
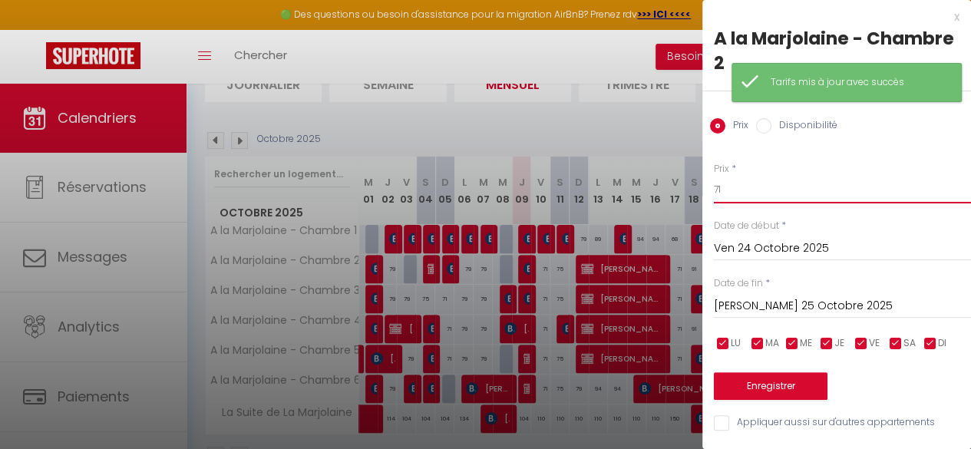
click at [758, 183] on input "71" at bounding box center [842, 190] width 257 height 28
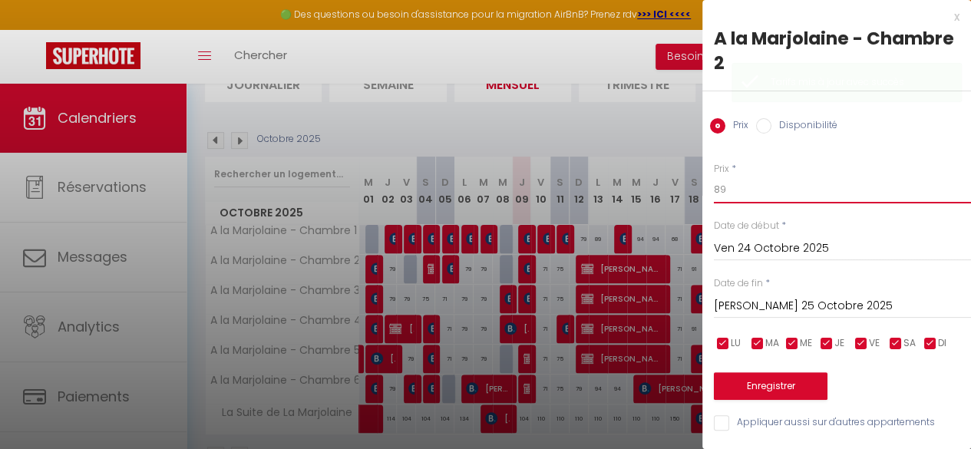
type input "89"
click at [778, 423] on input "Appliquer aussi sur d'autres appartements" at bounding box center [842, 422] width 257 height 15
checkbox input "true"
click at [789, 383] on button "Enregistrer" at bounding box center [771, 386] width 114 height 28
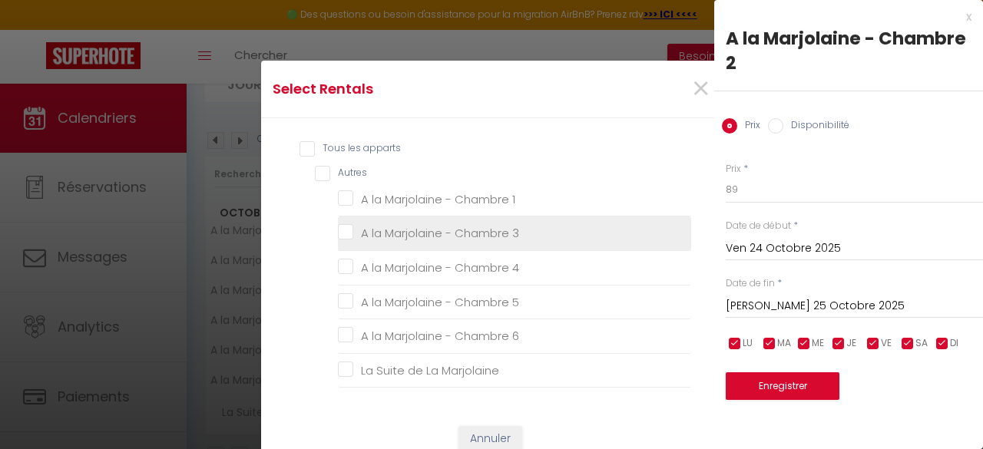
click at [345, 234] on 3 "A la Marjolaine - Chambre 3" at bounding box center [514, 233] width 353 height 15
checkbox 3 "true"
checkbox 1 "false"
checkbox 4 "false"
checkbox 5 "false"
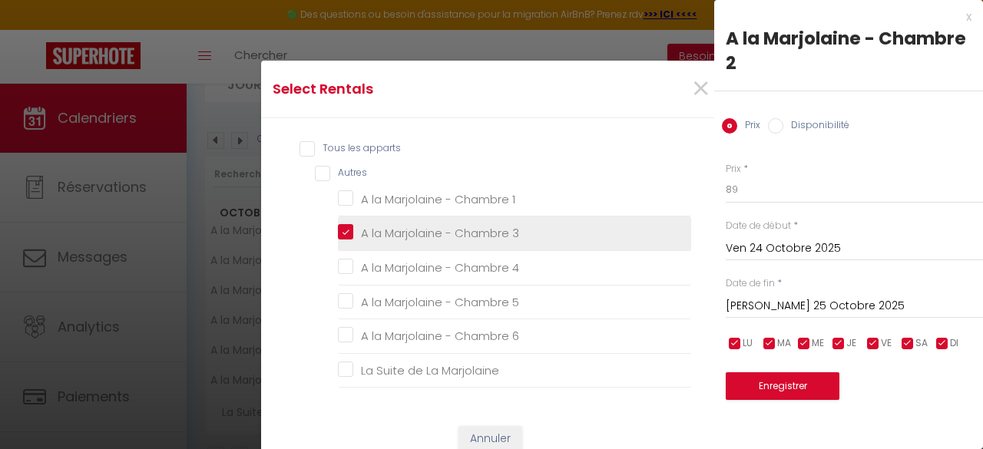
checkbox 6 "false"
checkbox Marjolaine "false"
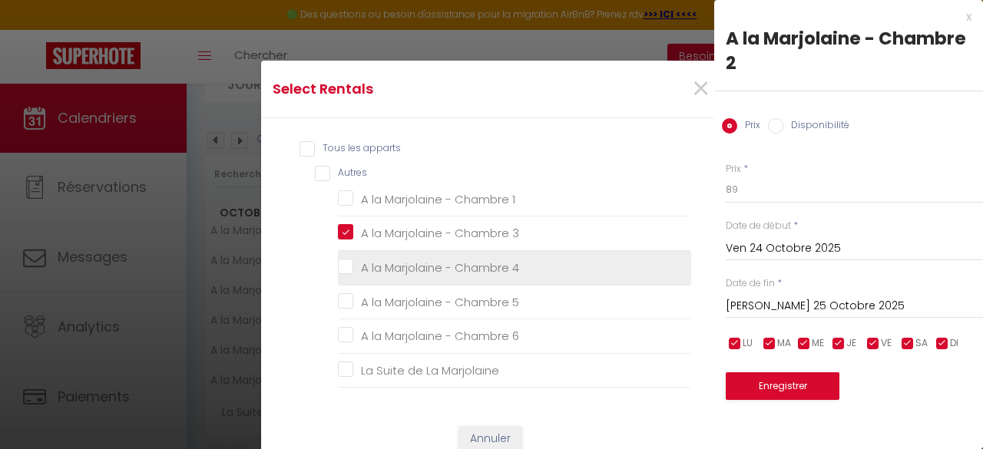
click at [341, 266] on 4 "A la Marjolaine - Chambre 4" at bounding box center [514, 267] width 353 height 15
checkbox 4 "true"
checkbox 1 "false"
checkbox 5 "false"
checkbox 6 "false"
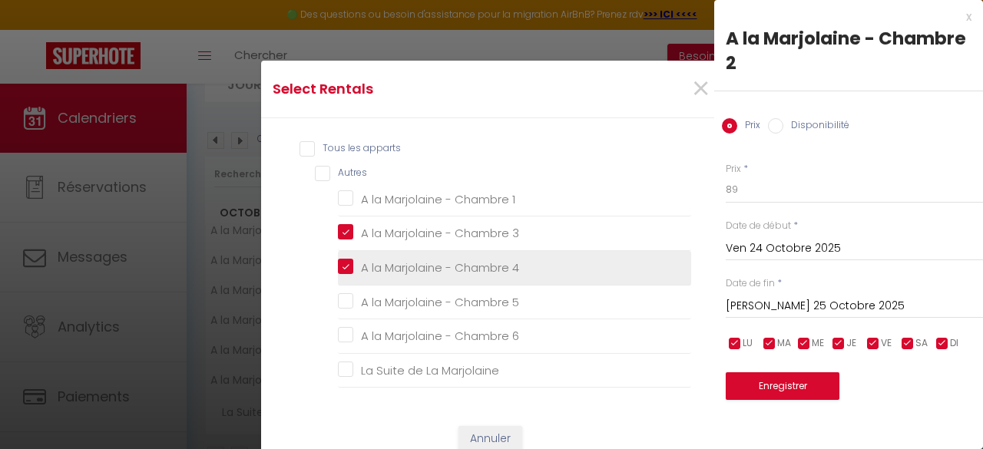
checkbox Marjolaine "false"
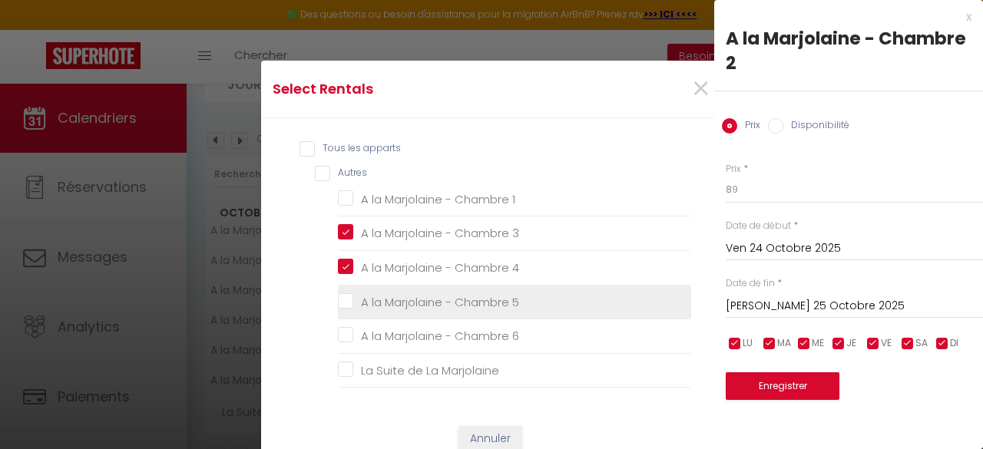
click at [341, 298] on 5 "A la Marjolaine - Chambre 5" at bounding box center [514, 301] width 353 height 15
checkbox 5 "true"
checkbox 1 "false"
checkbox 6 "false"
checkbox Marjolaine "false"
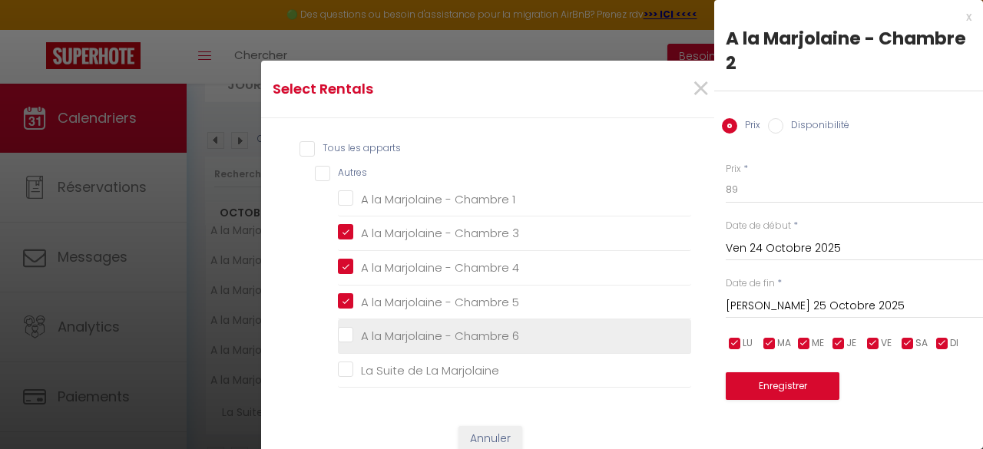
click at [341, 339] on 6 "A la Marjolaine - Chambre 6" at bounding box center [514, 336] width 353 height 15
checkbox 6 "true"
checkbox 1 "false"
checkbox Marjolaine "false"
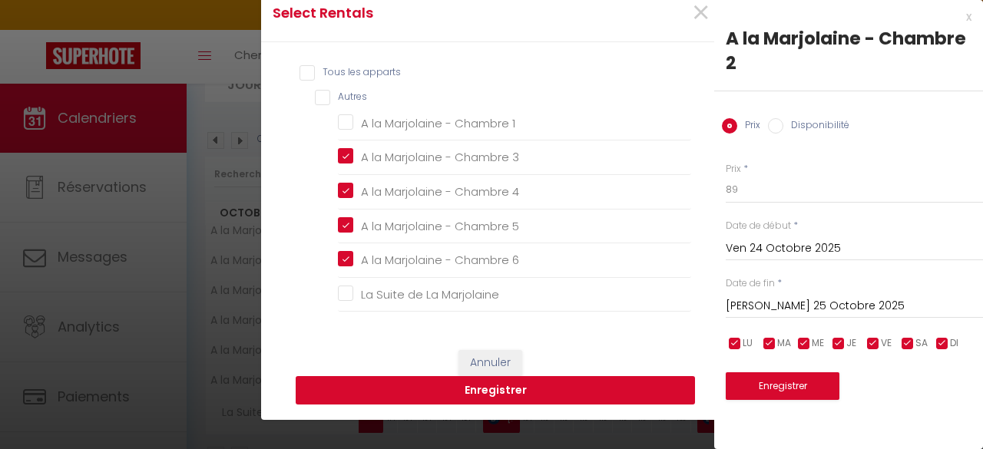
click at [557, 391] on button "Enregistrer" at bounding box center [495, 390] width 399 height 29
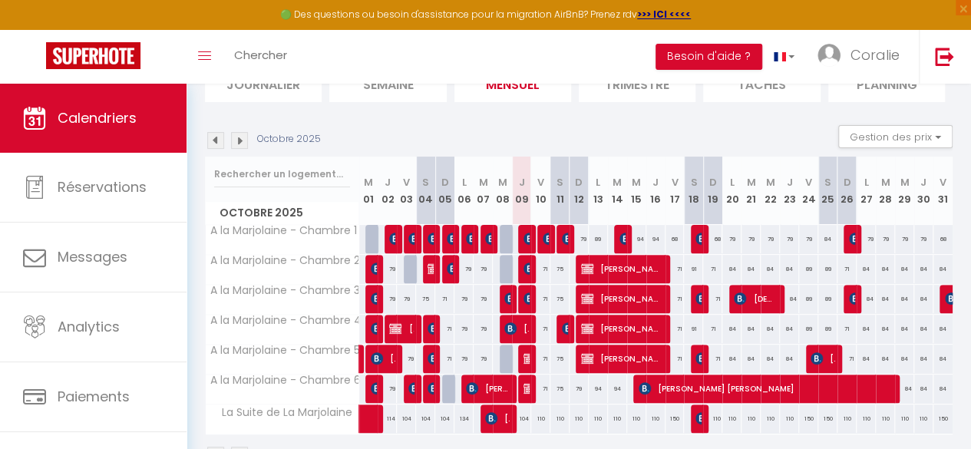
click at [801, 236] on div "79" at bounding box center [808, 239] width 19 height 28
type input "79"
type input "Ven 24 Octobre 2025"
type input "Sam 25 Octobre 2025"
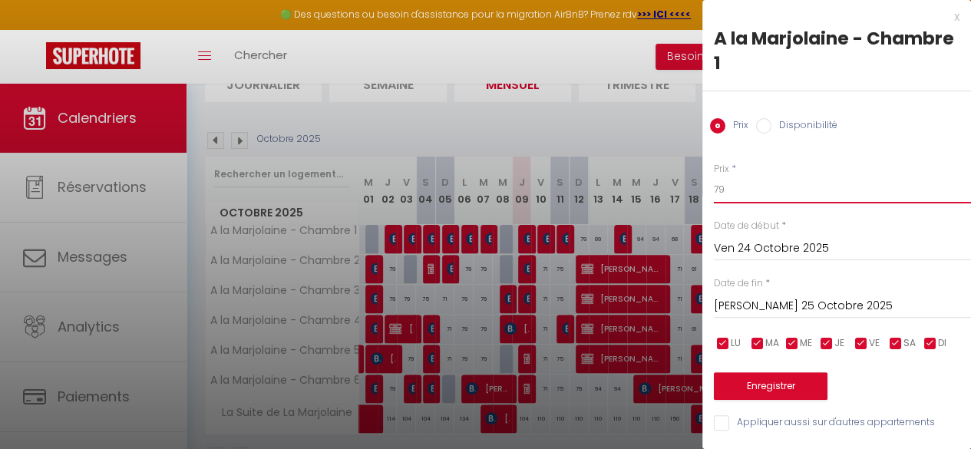
click at [741, 189] on input "79" at bounding box center [842, 190] width 257 height 28
type input "7"
type input "84"
click at [791, 380] on button "Enregistrer" at bounding box center [771, 386] width 114 height 28
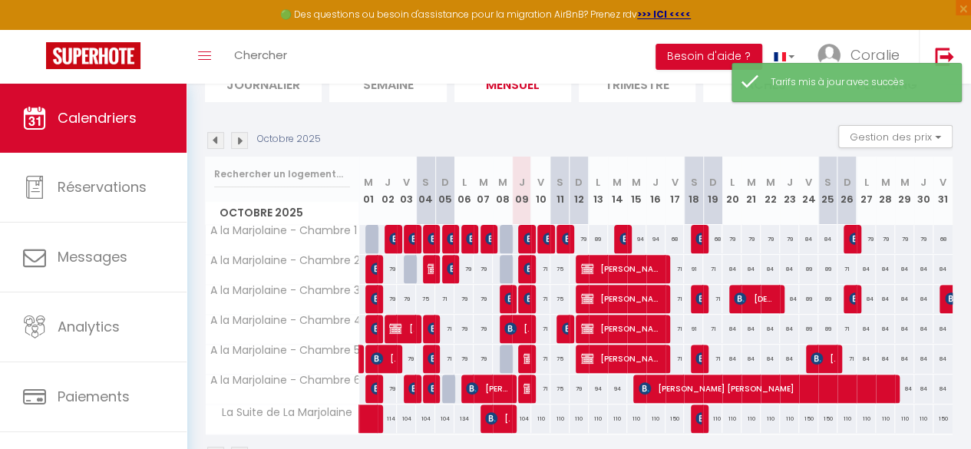
scroll to position [183, 0]
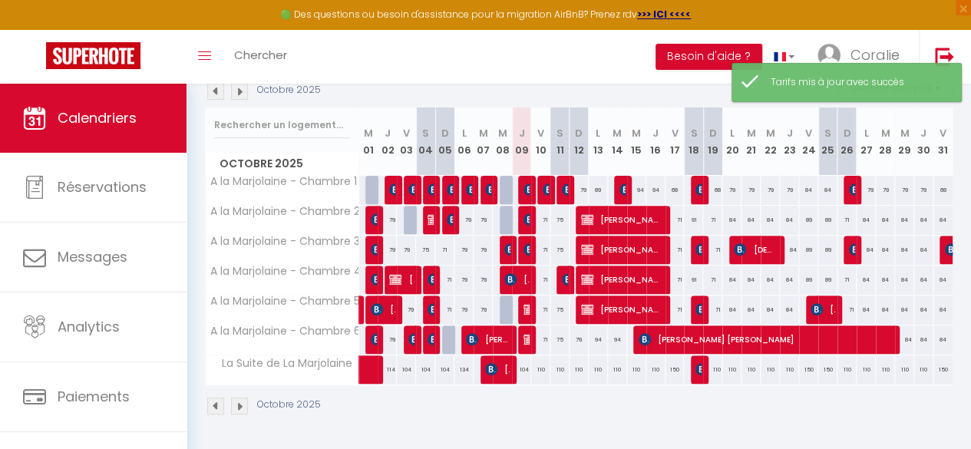
click at [933, 181] on div "68" at bounding box center [942, 190] width 19 height 28
type input "68"
type input "Ven 31 Octobre 2025"
type input "Sam 01 Novembre 2025"
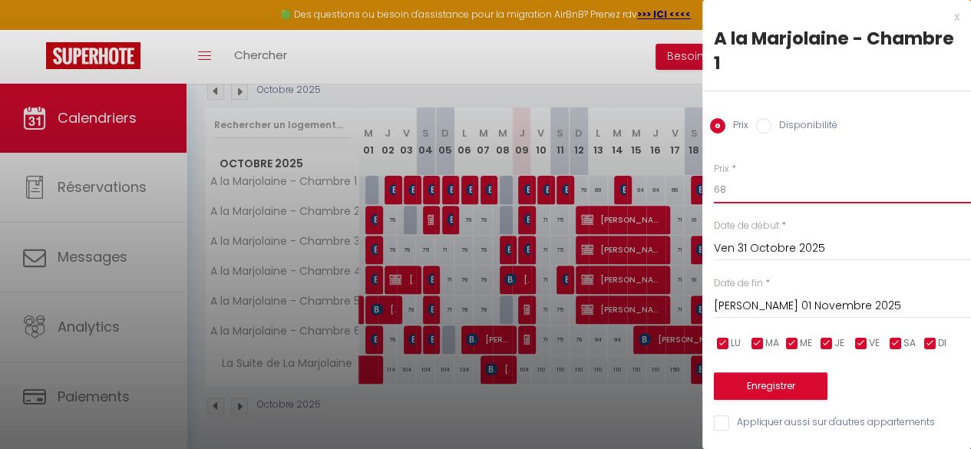
click at [792, 194] on input "68" at bounding box center [842, 190] width 257 height 28
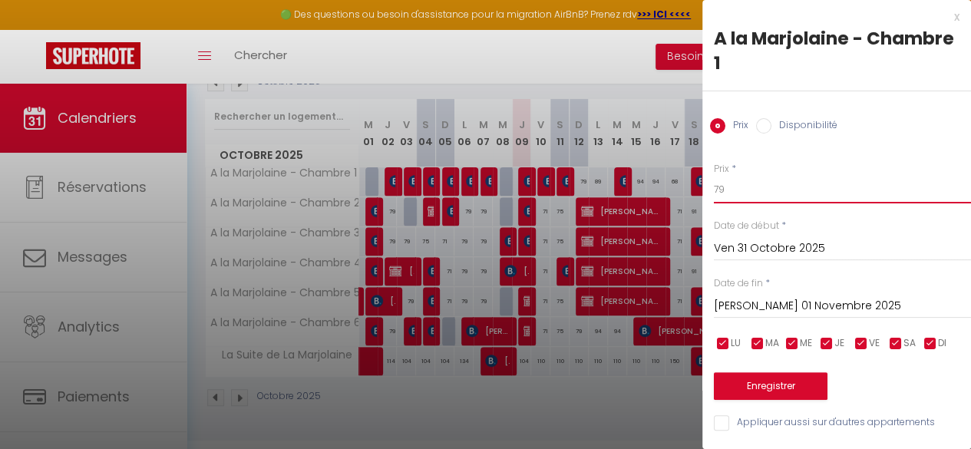
type input "79"
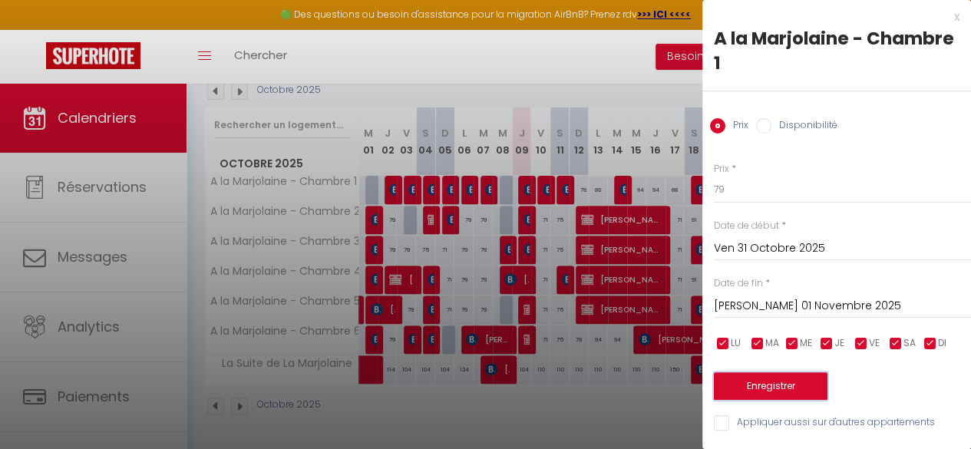
click at [784, 381] on button "Enregistrer" at bounding box center [771, 386] width 114 height 28
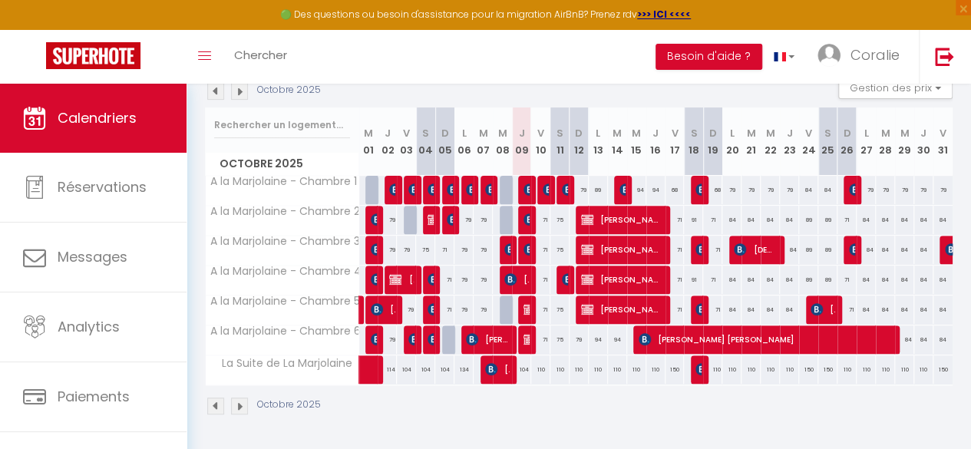
click at [668, 180] on div "68" at bounding box center [675, 190] width 19 height 28
type input "68"
type input "Ven 17 Octobre 2025"
type input "Sam 18 Octobre 2025"
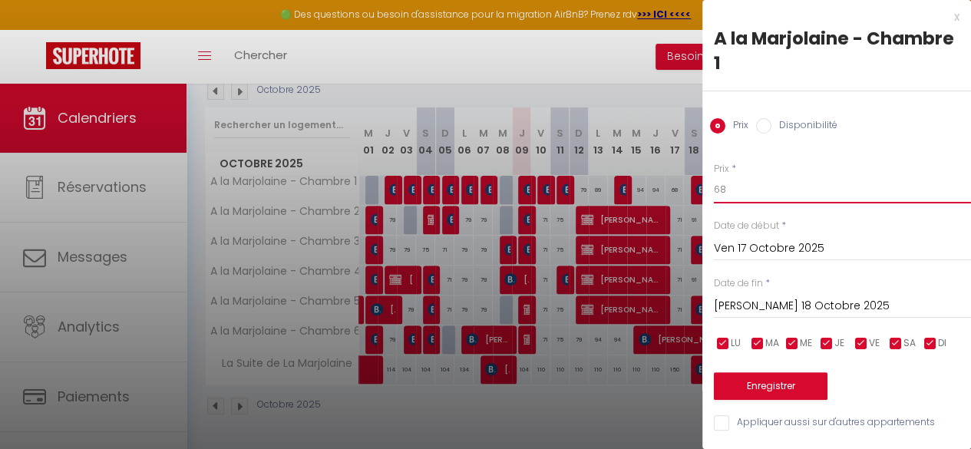
click at [740, 203] on input "68" at bounding box center [842, 190] width 257 height 28
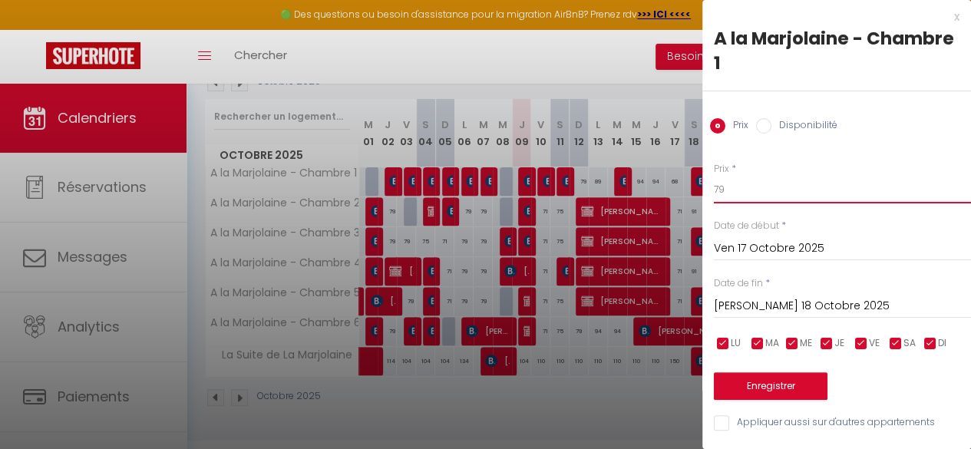
type input "79"
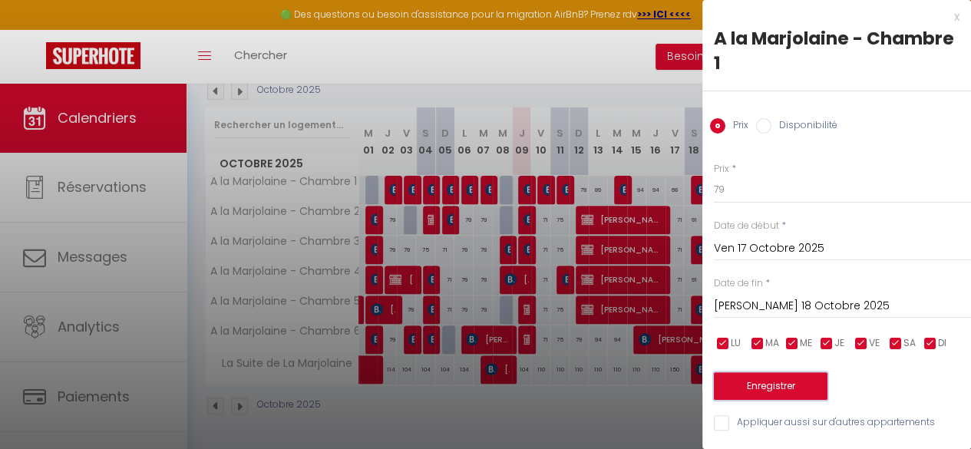
click at [771, 372] on button "Enregistrer" at bounding box center [771, 386] width 114 height 28
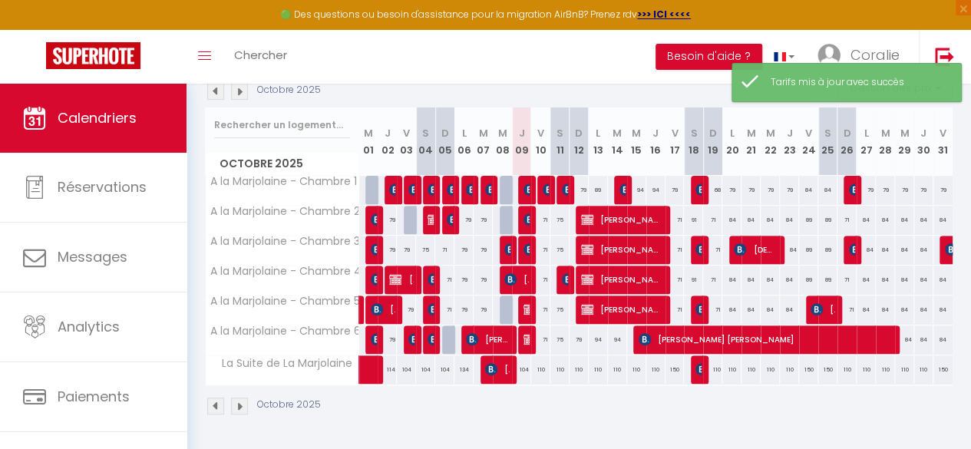
click at [674, 213] on div "71" at bounding box center [675, 220] width 19 height 28
type input "71"
type input "Ven 17 Octobre 2025"
type input "Sam 18 Octobre 2025"
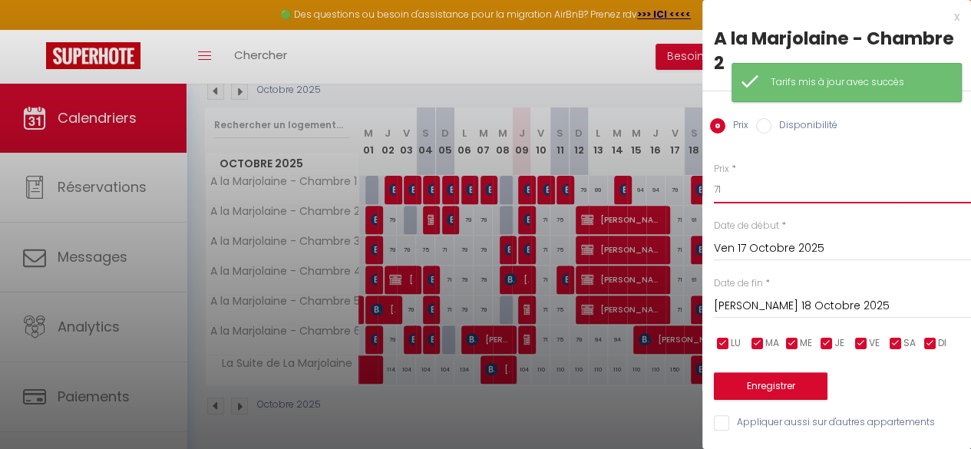
click at [754, 198] on input "71" at bounding box center [842, 190] width 257 height 28
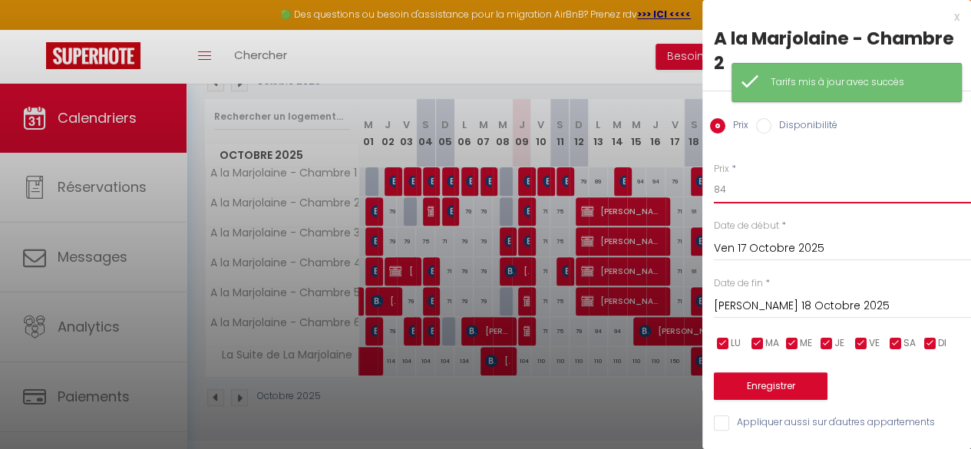
type input "84"
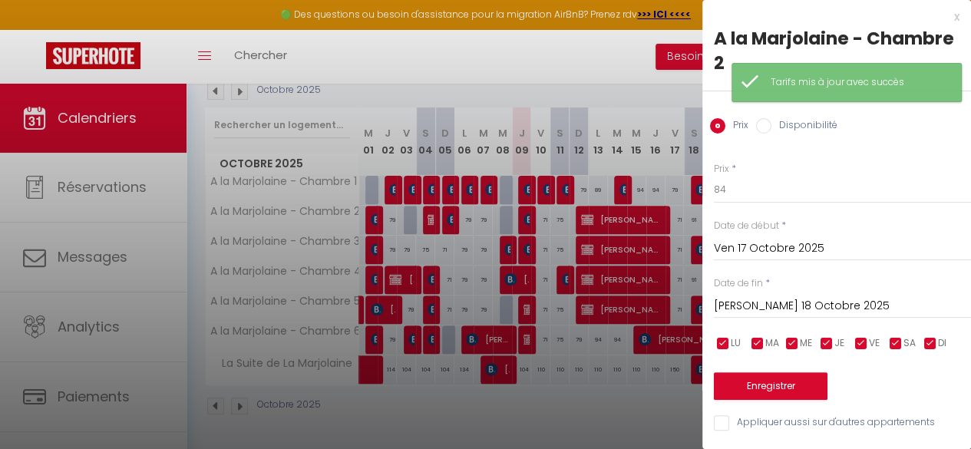
click at [732, 430] on label "Appliquer aussi sur d'autres appartements" at bounding box center [832, 423] width 206 height 17
click at [732, 430] on input "Appliquer aussi sur d'autres appartements" at bounding box center [842, 422] width 257 height 15
checkbox input "true"
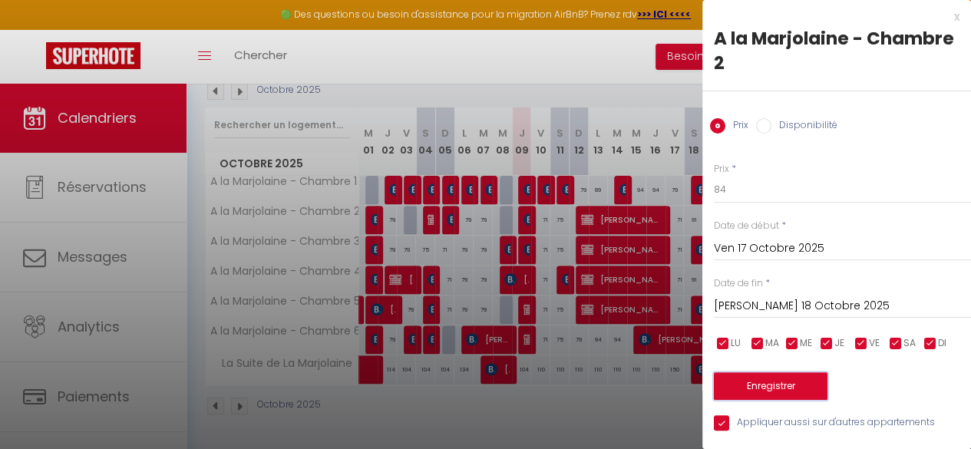
click at [791, 373] on button "Enregistrer" at bounding box center [771, 386] width 114 height 28
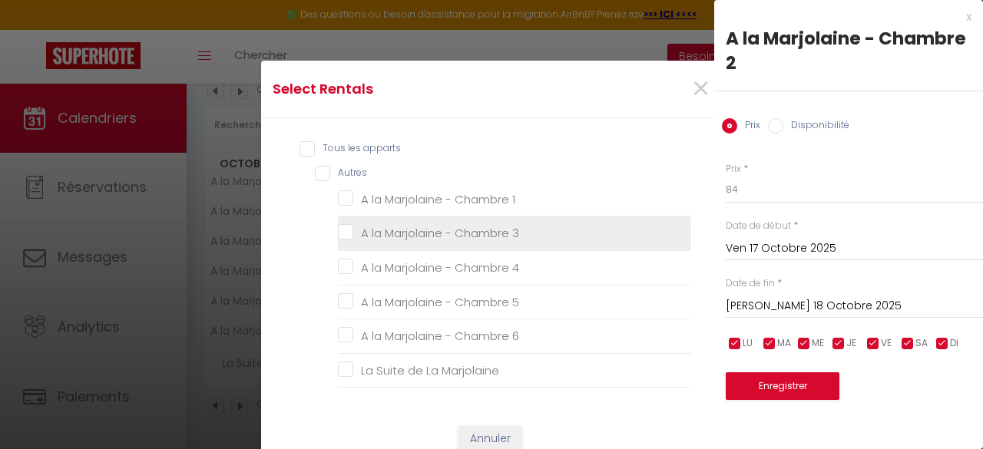
click at [456, 234] on 3 "A la Marjolaine - Chambre 3" at bounding box center [514, 233] width 353 height 15
checkbox 3 "true"
checkbox 1 "false"
checkbox 4 "false"
checkbox 5 "false"
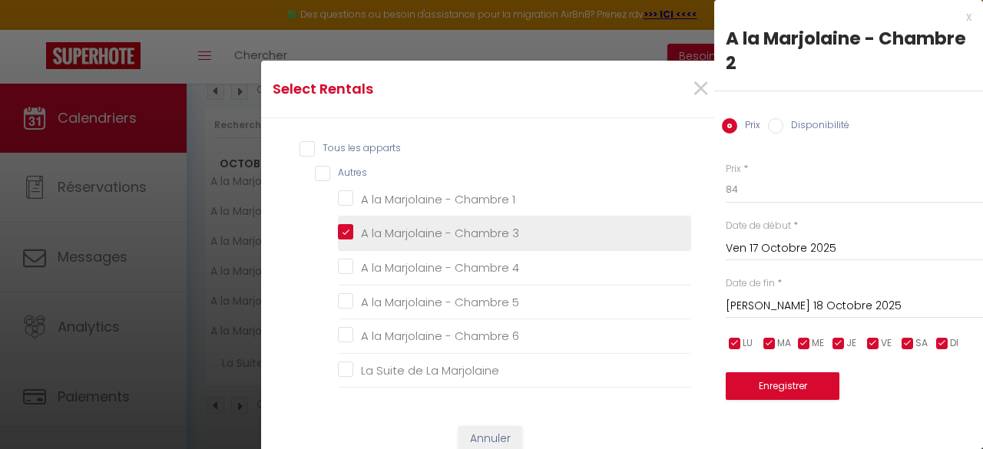
checkbox 6 "false"
checkbox Marjolaine "false"
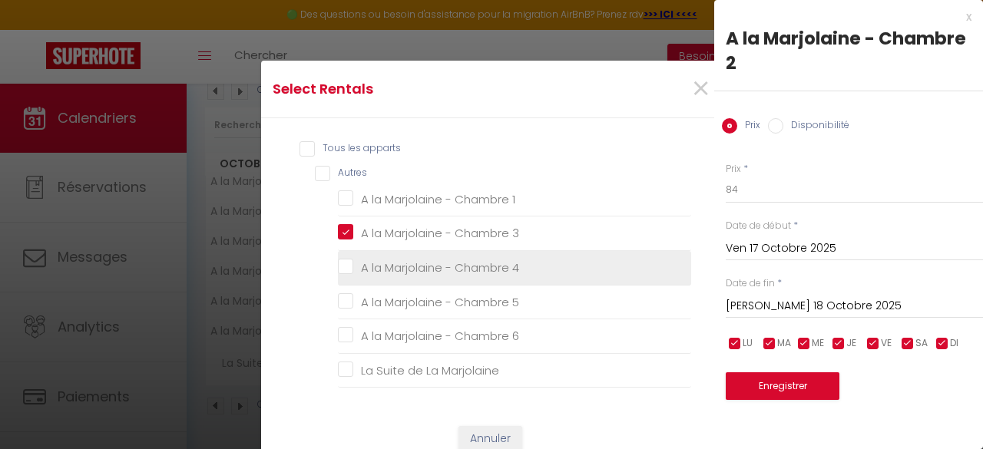
click at [432, 263] on 4 "A la Marjolaine - Chambre 4" at bounding box center [514, 267] width 353 height 15
checkbox 4 "true"
checkbox 1 "false"
checkbox 5 "false"
checkbox 6 "false"
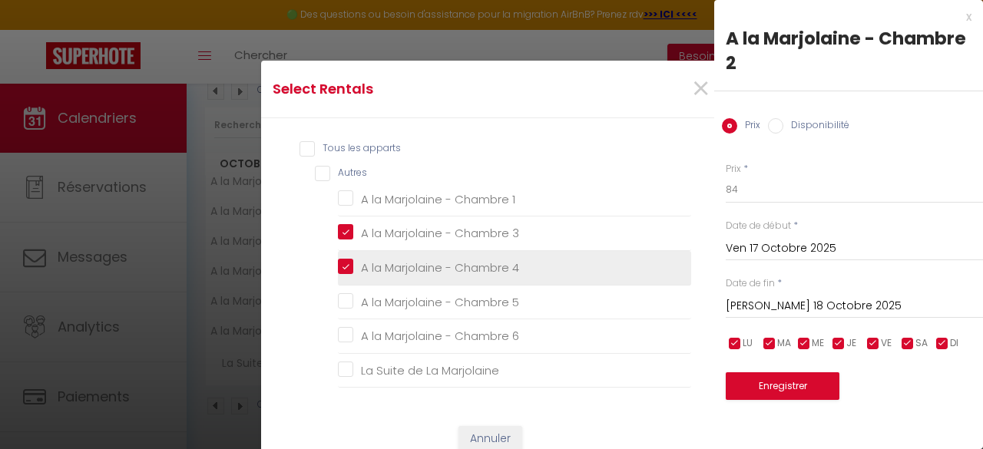
checkbox Marjolaine "false"
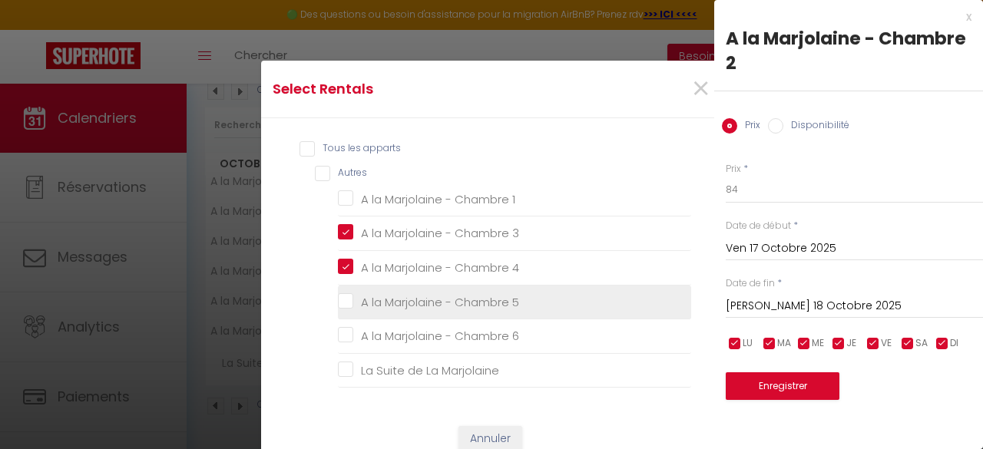
click at [410, 299] on 5 "A la Marjolaine - Chambre 5" at bounding box center [514, 301] width 353 height 15
checkbox 5 "true"
checkbox 1 "false"
checkbox 6 "false"
checkbox Marjolaine "false"
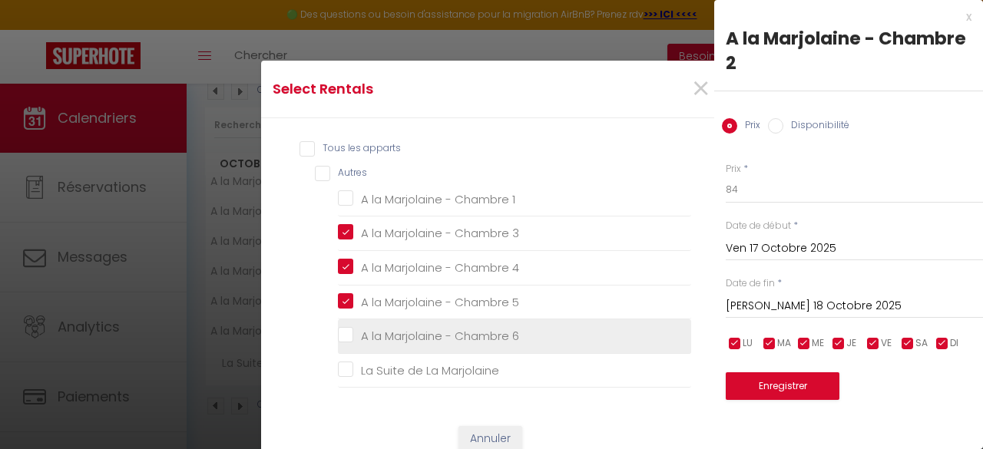
click at [402, 335] on 6 "A la Marjolaine - Chambre 6" at bounding box center [514, 336] width 353 height 15
checkbox 6 "true"
checkbox 1 "false"
checkbox Marjolaine "false"
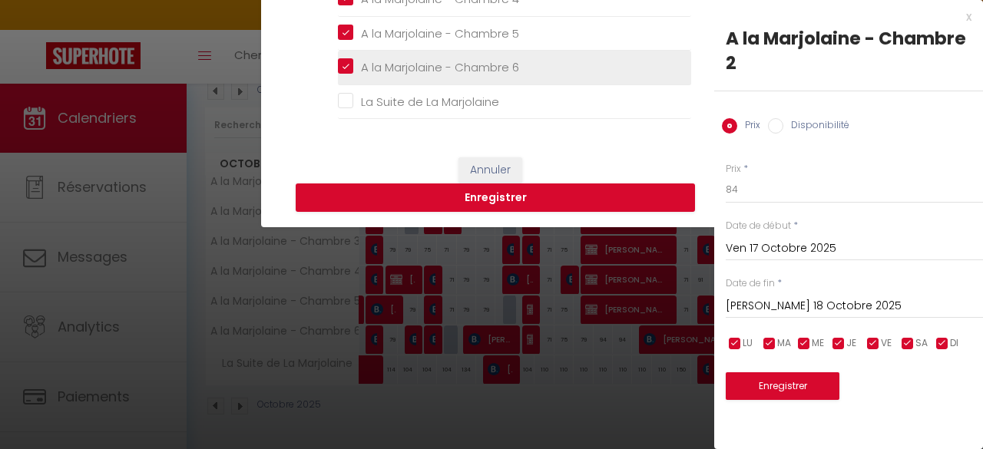
scroll to position [295, 0]
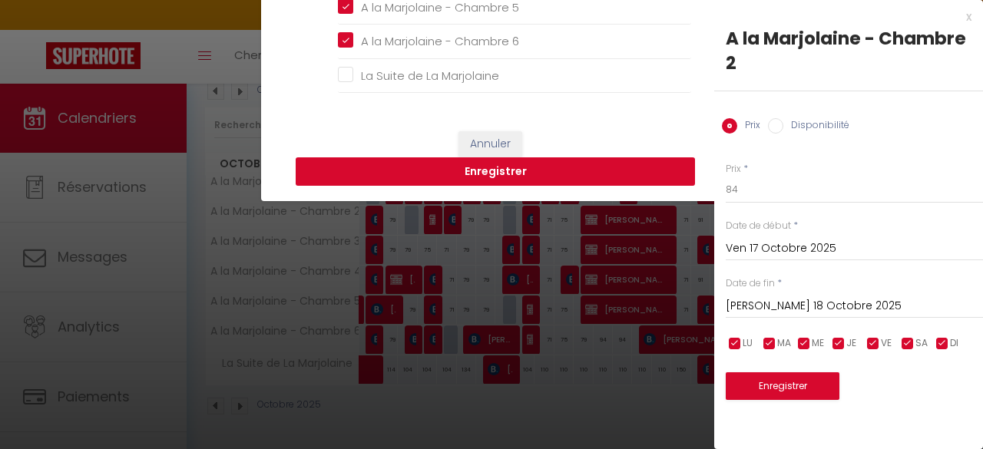
click at [578, 166] on button "Enregistrer" at bounding box center [495, 171] width 399 height 29
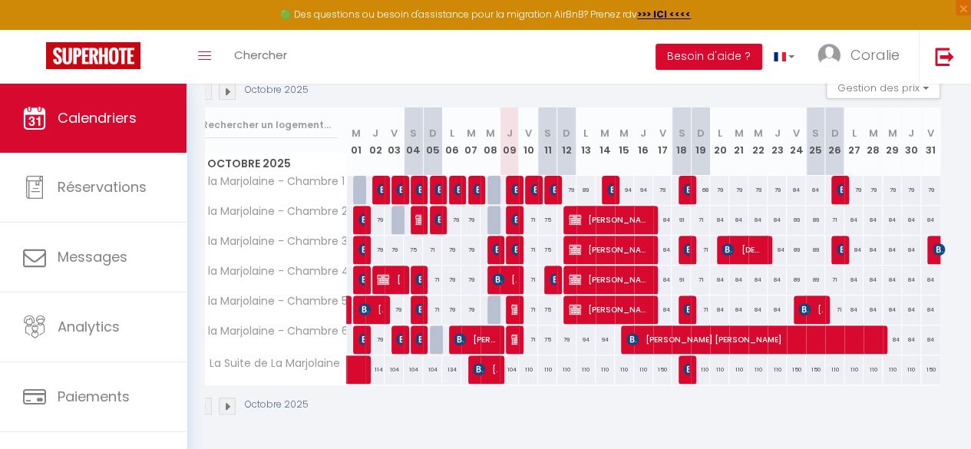
scroll to position [110, 0]
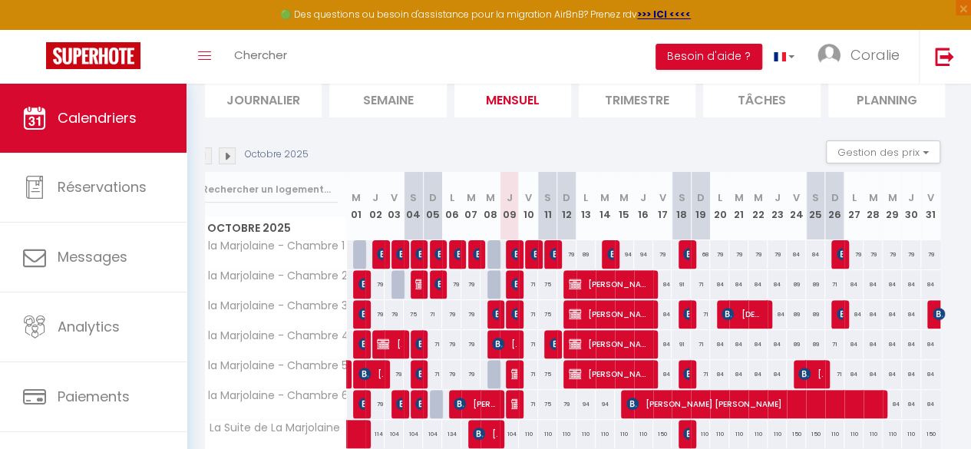
click at [227, 154] on img at bounding box center [227, 155] width 17 height 17
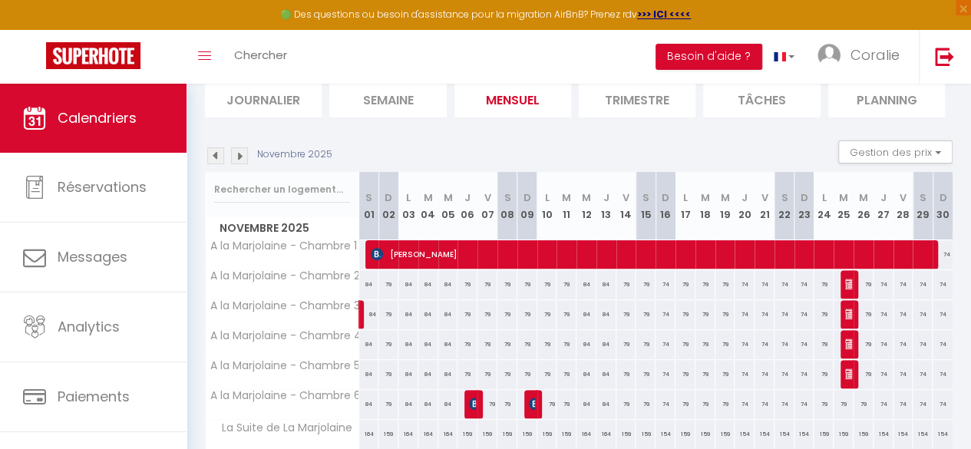
click at [213, 156] on img at bounding box center [215, 155] width 17 height 17
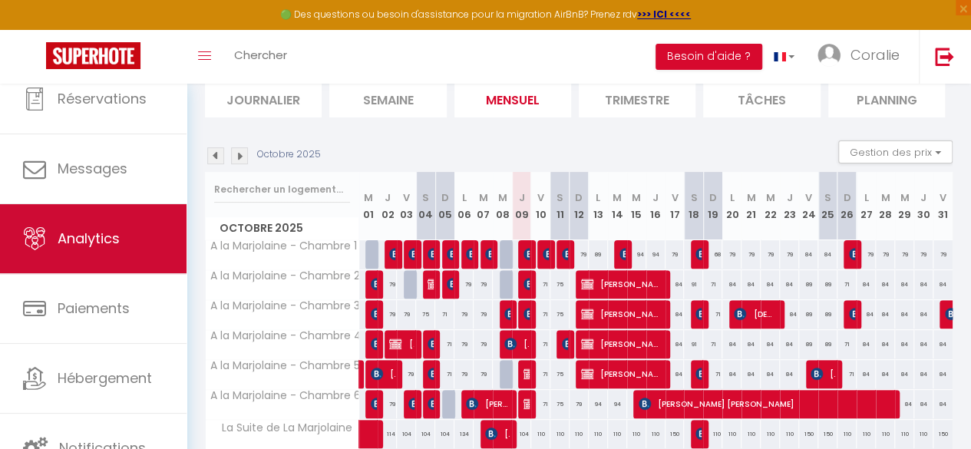
scroll to position [0, 0]
